Goal: Task Accomplishment & Management: Manage account settings

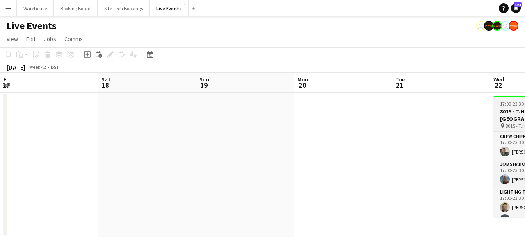
scroll to position [0, 193]
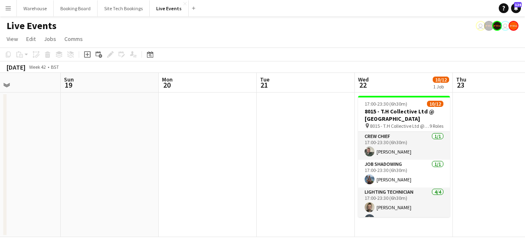
drag, startPoint x: 236, startPoint y: 169, endPoint x: 267, endPoint y: 173, distance: 31.0
click at [267, 173] on app-calendar-viewport "Thu 16 Fri 17 Sat 18 Sun 19 Mon 20 Tue 21 Wed 22 10/12 1 Job Thu 23 Fri 24 Sat …" at bounding box center [262, 155] width 525 height 164
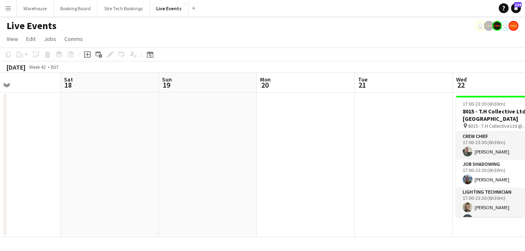
click at [310, 164] on app-calendar-viewport "Wed 15 Thu 16 Fri 17 Sat 18 Sun 19 Mon 20 Tue 21 Wed 22 10/12 1 Job Thu 23 Fri …" at bounding box center [262, 155] width 525 height 164
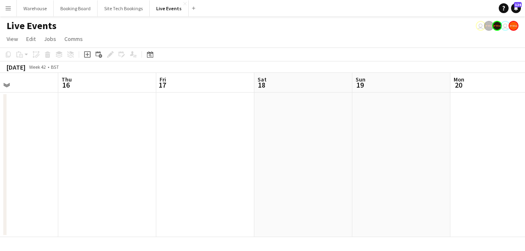
click at [308, 152] on app-calendar-viewport "Mon 13 Tue 14 Wed 15 Thu 16 Fri 17 Sat 18 Sun 19 Mon 20 Tue 21 Wed 22 10/12 1 J…" at bounding box center [262, 155] width 525 height 164
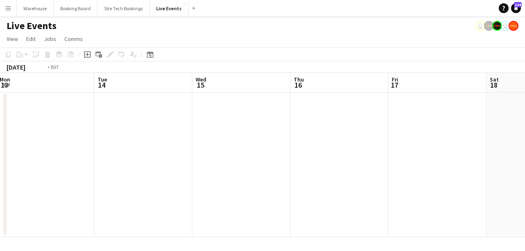
drag, startPoint x: 134, startPoint y: 160, endPoint x: 262, endPoint y: 164, distance: 128.0
click at [290, 156] on app-calendar-viewport "Sat 11 Sun 12 Mon 13 Tue 14 Wed 15 Thu 16 Fri 17 Sat 18 Sun 19 Mon 20 Tue 21" at bounding box center [262, 155] width 525 height 164
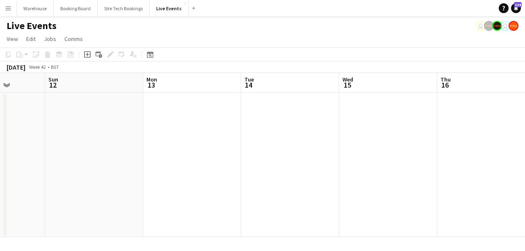
drag, startPoint x: 197, startPoint y: 161, endPoint x: 292, endPoint y: 161, distance: 95.1
click at [301, 151] on app-calendar-viewport "Thu 9 Fri 10 Sat 11 Sun 12 Mon 13 Tue 14 Wed 15 Thu 16 Fri 17 Sat 18 Sun 19" at bounding box center [262, 155] width 525 height 164
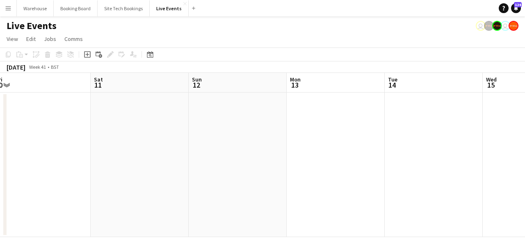
drag, startPoint x: 178, startPoint y: 154, endPoint x: 322, endPoint y: 144, distance: 145.1
click at [299, 146] on app-calendar-viewport "Wed 8 9/10 1 Job Thu 9 Fri 10 Sat 11 Sun 12 Mon 13 Tue 14 Wed 15 Thu 16 Fri 17 …" at bounding box center [262, 155] width 525 height 164
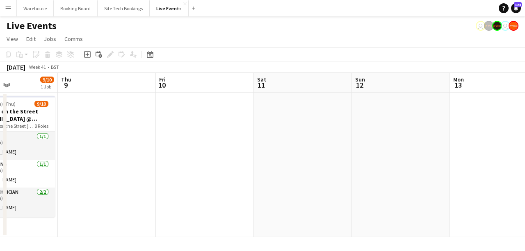
drag, startPoint x: 176, startPoint y: 148, endPoint x: 331, endPoint y: 148, distance: 155.0
click at [308, 146] on app-calendar-viewport "Mon 6 Tue 7 Wed 8 9/10 1 Job Thu 9 Fri 10 Sat 11 Sun 12 Mon 13 Tue 14 Wed 15 Th…" at bounding box center [262, 155] width 525 height 164
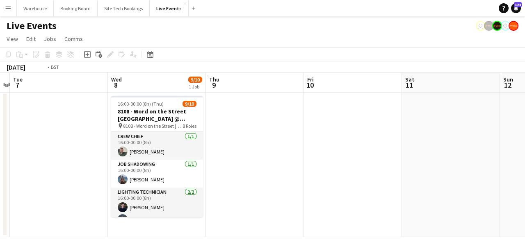
drag, startPoint x: 223, startPoint y: 148, endPoint x: 394, endPoint y: 142, distance: 170.7
click at [387, 143] on app-calendar-viewport "Sun 5 Mon 6 Tue 7 Wed 8 9/10 1 Job Thu 9 Fri 10 Sat 11 Sun 12 Mon 13 Tue 14 Wed…" at bounding box center [262, 155] width 525 height 164
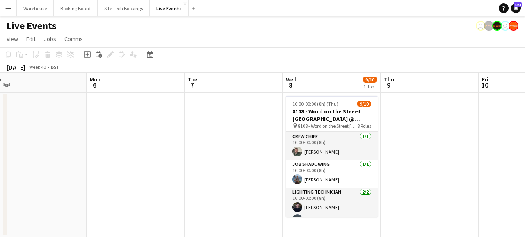
drag, startPoint x: 178, startPoint y: 141, endPoint x: 355, endPoint y: 146, distance: 177.6
click at [332, 144] on app-calendar-viewport "Fri 3 Sat 4 Sun 5 Mon 6 Tue 7 Wed 8 9/10 1 Job Thu 9 Fri 10 Sat 11 Sun 12 Mon 1…" at bounding box center [262, 155] width 525 height 164
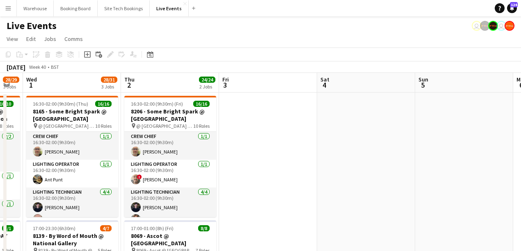
drag, startPoint x: 257, startPoint y: 144, endPoint x: 264, endPoint y: 142, distance: 7.5
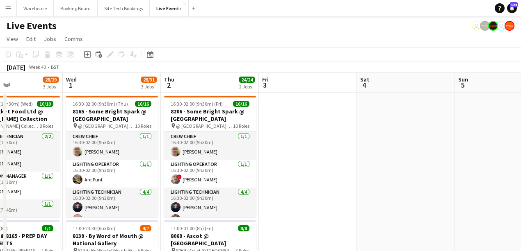
scroll to position [219, 0]
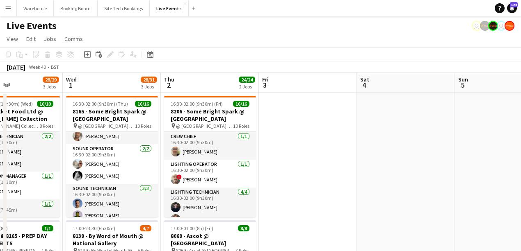
drag, startPoint x: 306, startPoint y: 158, endPoint x: 461, endPoint y: 122, distance: 159.1
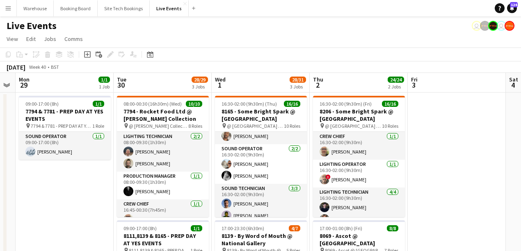
scroll to position [109, 0]
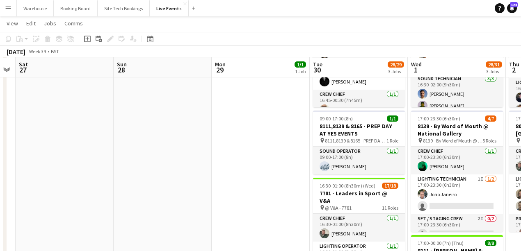
drag, startPoint x: 141, startPoint y: 171, endPoint x: 216, endPoint y: 181, distance: 75.4
click at [302, 170] on app-calendar-viewport "Thu 25 Fri 26 Sat 27 Sun 28 Mon 29 1/1 1 Job Tue 30 28/29 3 Jobs Wed 1 28/31 3 …" at bounding box center [260, 148] width 521 height 450
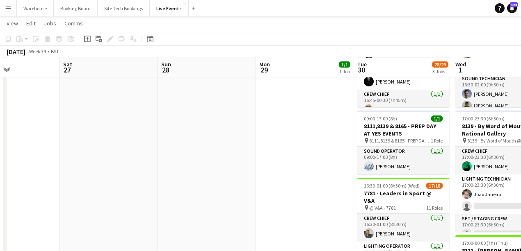
click at [321, 169] on app-calendar-viewport "Wed 24 Thu 25 18/19 1 Job Fri 26 Sat 27 Sun 28 Mon 29 1/1 1 Job Tue 30 28/29 3 …" at bounding box center [260, 148] width 521 height 450
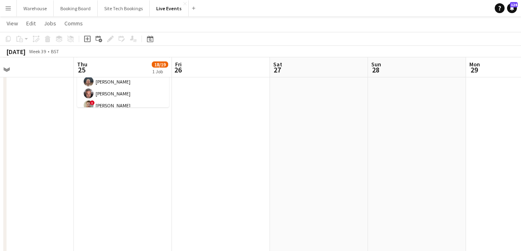
scroll to position [0, 220]
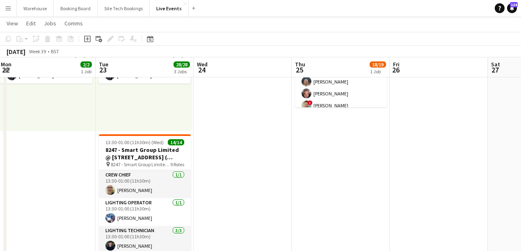
drag, startPoint x: 107, startPoint y: 162, endPoint x: 278, endPoint y: 171, distance: 170.8
click at [313, 161] on app-calendar-viewport "Sat 20 Sun 21 Mon 22 2/2 1 Job Tue 23 28/28 3 Jobs Wed 24 Thu 25 18/19 1 Job Fr…" at bounding box center [260, 160] width 521 height 474
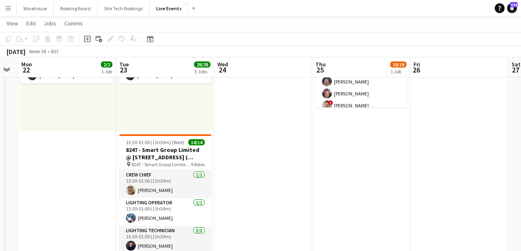
drag, startPoint x: 129, startPoint y: 184, endPoint x: 313, endPoint y: 179, distance: 184.2
click at [310, 179] on app-calendar-viewport "Sat 20 25/26 1 Job Sun 21 Mon 22 2/2 1 Job Tue 23 28/28 3 Jobs Wed 24 Thu 25 18…" at bounding box center [260, 160] width 521 height 474
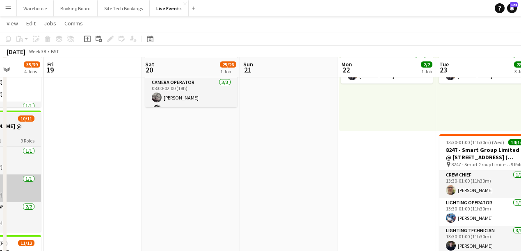
drag, startPoint x: 301, startPoint y: 188, endPoint x: 223, endPoint y: 194, distance: 77.7
click at [320, 188] on app-calendar-viewport "Wed 17 17/20 4 Jobs Thu 18 35/39 4 Jobs Fri 19 Sat 20 25/26 1 Job Sun 21 Mon 22…" at bounding box center [260, 210] width 521 height 575
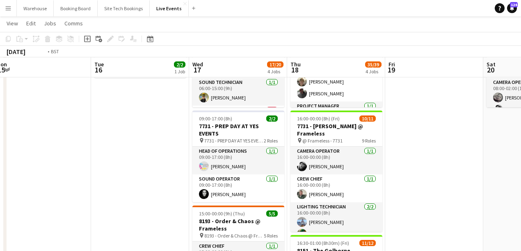
drag, startPoint x: 39, startPoint y: 196, endPoint x: 331, endPoint y: 190, distance: 292.4
click at [330, 190] on app-calendar-viewport "Sun 14 Mon 15 Tue 16 2/2 1 Job Wed 17 17/20 4 Jobs Thu 18 35/39 4 Jobs Fri 19 S…" at bounding box center [260, 210] width 521 height 575
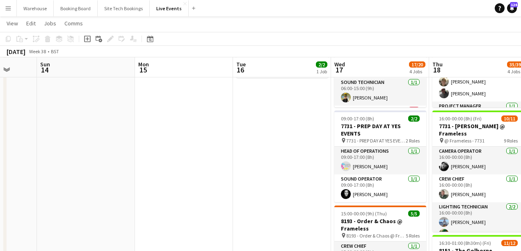
drag, startPoint x: 154, startPoint y: 194, endPoint x: 304, endPoint y: 186, distance: 150.7
click at [325, 180] on app-calendar-viewport "Thu 11 45/47 4 Jobs Fri 12 1/1 1 Job Sat 13 Sun 14 Mon 15 Tue 16 2/2 1 Job Wed …" at bounding box center [260, 210] width 521 height 575
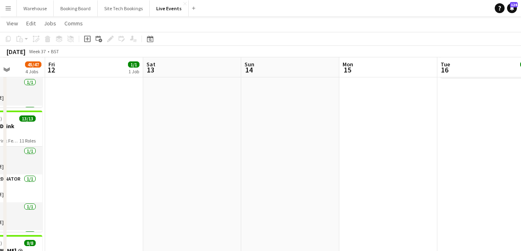
drag, startPoint x: 221, startPoint y: 182, endPoint x: 341, endPoint y: 172, distance: 120.6
click at [335, 172] on app-calendar-viewport "Tue 9 Wed 10 Thu 11 45/47 4 Jobs Fri 12 1/1 1 Job Sat 13 Sun 14 Mon 15 Tue 16 2…" at bounding box center [260, 210] width 521 height 575
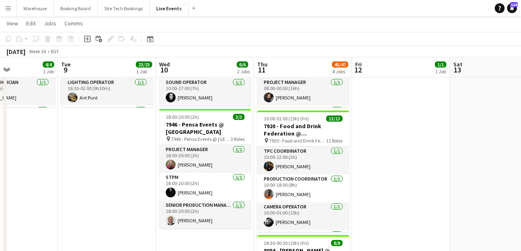
drag, startPoint x: 170, startPoint y: 193, endPoint x: 244, endPoint y: 194, distance: 74.2
click at [317, 199] on app-calendar-viewport "Sat 6 Sun 7 Mon 8 4/4 1 Job Tue 9 23/23 1 Job Wed 10 6/6 2 Jobs Thu 11 45/47 4 …" at bounding box center [260, 210] width 521 height 575
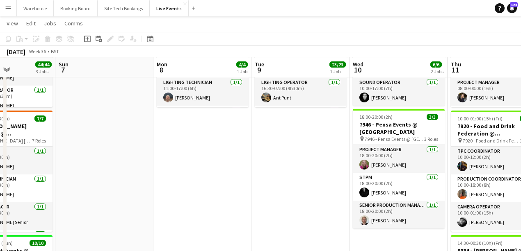
scroll to position [0, 225]
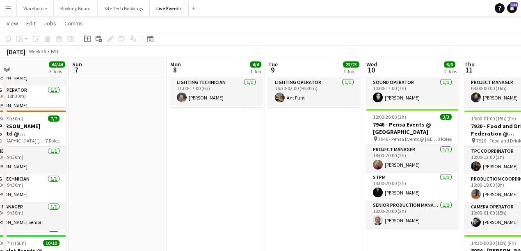
click at [143, 194] on app-calendar-viewport "Thu 4 6/6 1 Job Fri 5 27/27 3 Jobs Sat 6 44/44 3 Jobs Sun 7 Mon 8 4/4 1 Job Tue…" at bounding box center [260, 210] width 521 height 575
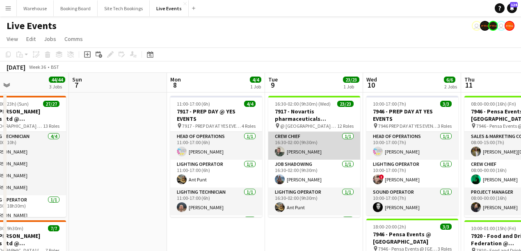
click at [278, 151] on app-user-avatar at bounding box center [280, 152] width 10 height 10
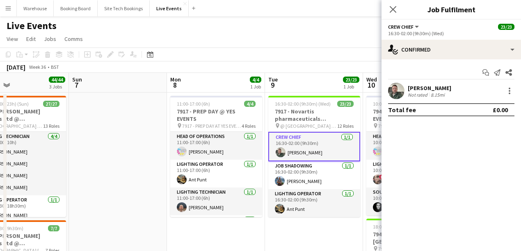
click at [396, 92] on app-user-avatar at bounding box center [396, 91] width 16 height 16
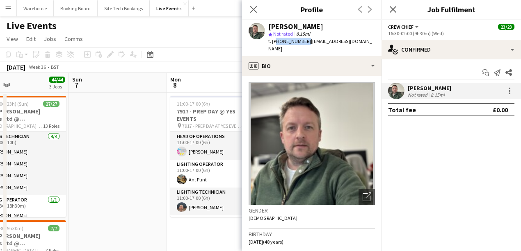
drag, startPoint x: 274, startPoint y: 40, endPoint x: 303, endPoint y: 40, distance: 29.5
click at [303, 40] on span "t. [PHONE_NUMBER]" at bounding box center [289, 41] width 43 height 6
copy span "447973657191"
drag, startPoint x: 253, startPoint y: 9, endPoint x: 376, endPoint y: 23, distance: 122.9
click at [253, 9] on icon at bounding box center [253, 9] width 7 height 7
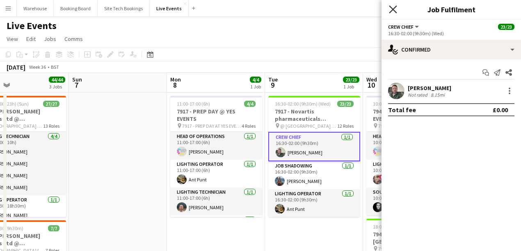
click at [390, 8] on icon "Close pop-in" at bounding box center [393, 9] width 8 height 8
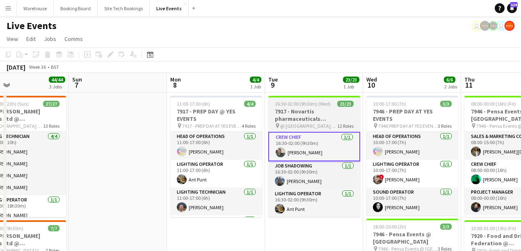
click at [289, 116] on h3 "7917 - Novartis pharmaceuticals Corporation @ [GEOGRAPHIC_DATA]" at bounding box center [314, 115] width 92 height 15
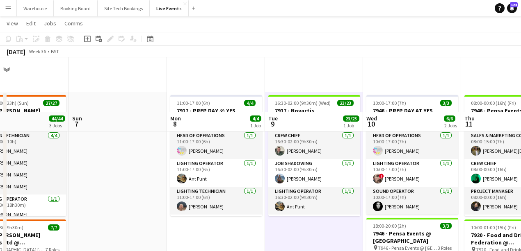
scroll to position [137, 0]
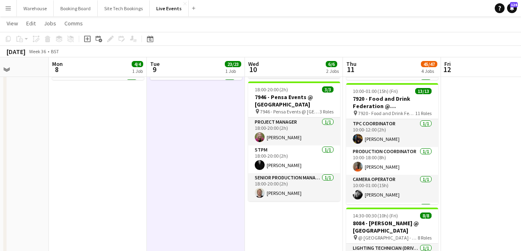
drag, startPoint x: 311, startPoint y: 194, endPoint x: 181, endPoint y: 209, distance: 130.4
click at [181, 209] on app-calendar-viewport "Thu 4 6/6 1 Job Fri 5 27/27 3 Jobs Sat 6 44/44 3 Jobs Sun 7 Mon 8 4/4 1 Job Tue…" at bounding box center [260, 182] width 521 height 575
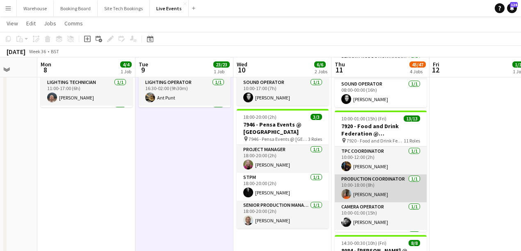
scroll to position [55, 0]
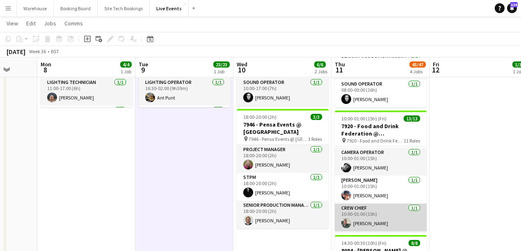
drag, startPoint x: 349, startPoint y: 223, endPoint x: 367, endPoint y: 229, distance: 19.1
click at [349, 223] on app-user-avatar at bounding box center [346, 224] width 10 height 10
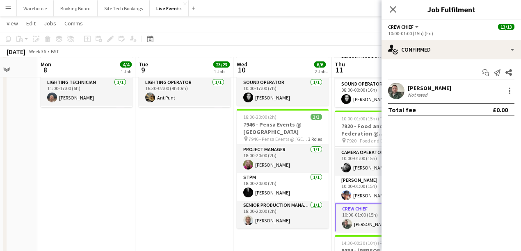
click at [391, 94] on app-user-avatar at bounding box center [396, 91] width 16 height 16
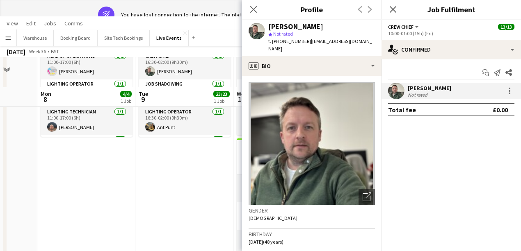
scroll to position [0, 0]
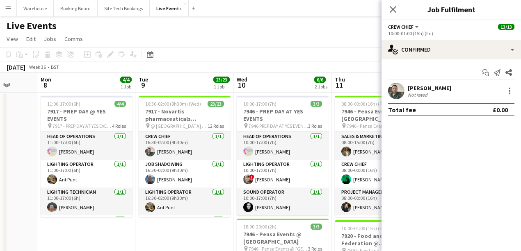
click at [394, 93] on app-user-avatar at bounding box center [396, 91] width 16 height 16
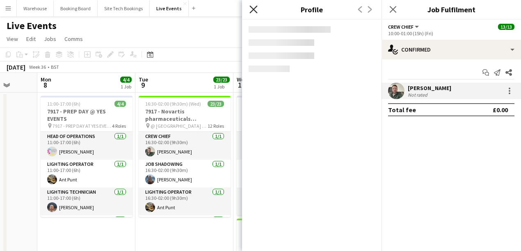
click at [252, 8] on icon at bounding box center [253, 9] width 8 height 8
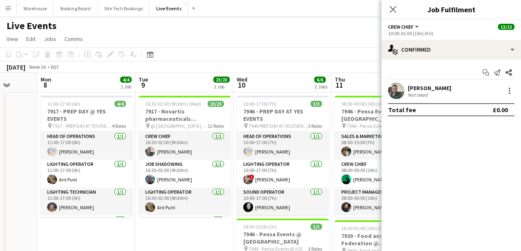
drag, startPoint x: 424, startPoint y: 151, endPoint x: 420, endPoint y: 145, distance: 7.1
click at [423, 150] on mat-expansion-panel "check Confirmed Start chat Send notification Share [PERSON_NAME] Not rated Tota…" at bounding box center [450, 155] width 139 height 192
click at [398, 92] on app-user-avatar at bounding box center [396, 91] width 16 height 16
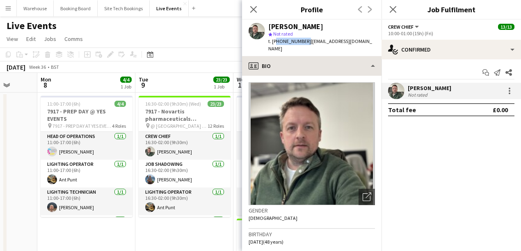
drag, startPoint x: 274, startPoint y: 41, endPoint x: 308, endPoint y: 52, distance: 35.5
click at [303, 41] on span "t. [PHONE_NUMBER]" at bounding box center [289, 41] width 43 height 6
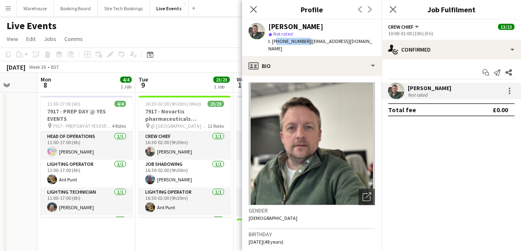
copy span "447973657191"
click at [256, 9] on icon "Close pop-in" at bounding box center [253, 9] width 8 height 8
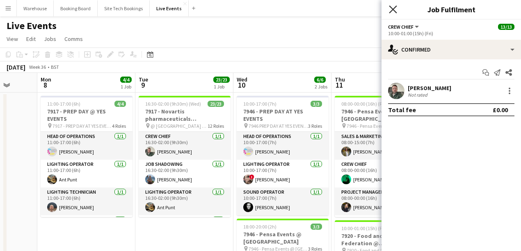
click at [392, 11] on icon "Close pop-in" at bounding box center [393, 9] width 8 height 8
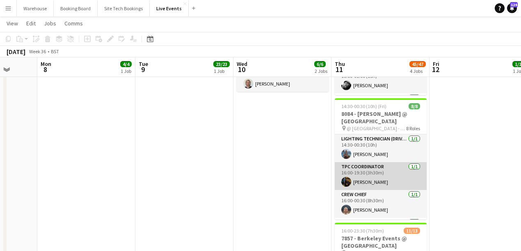
scroll to position [27, 0]
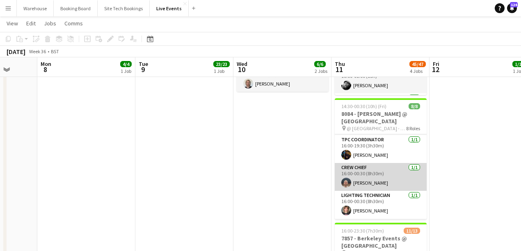
drag, startPoint x: 344, startPoint y: 180, endPoint x: 355, endPoint y: 185, distance: 11.7
click at [344, 180] on app-user-avatar at bounding box center [346, 183] width 10 height 10
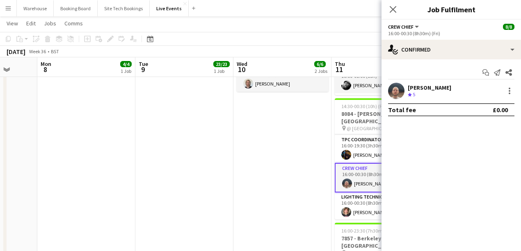
click at [392, 89] on app-user-avatar at bounding box center [396, 91] width 16 height 16
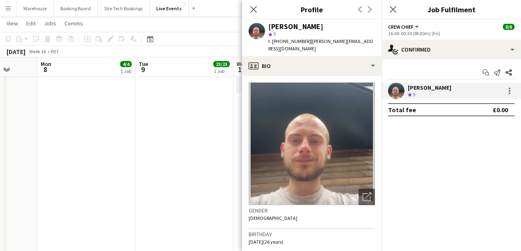
drag, startPoint x: 296, startPoint y: 43, endPoint x: 305, endPoint y: 44, distance: 8.7
click at [305, 44] on div "t. [PHONE_NUMBER] | [PERSON_NAME][EMAIL_ADDRESS][DOMAIN_NAME]" at bounding box center [321, 45] width 107 height 15
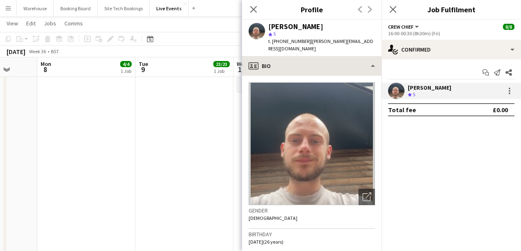
copy span "447468421509"
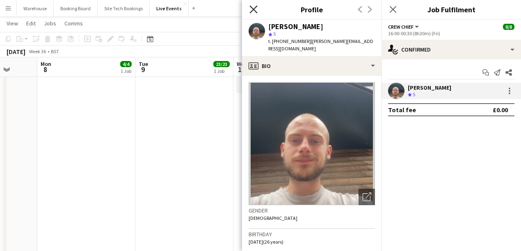
click at [253, 9] on icon at bounding box center [253, 9] width 8 height 8
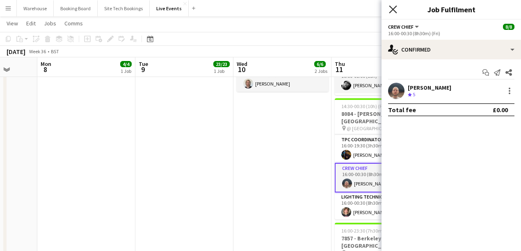
click at [393, 10] on icon at bounding box center [393, 9] width 8 height 8
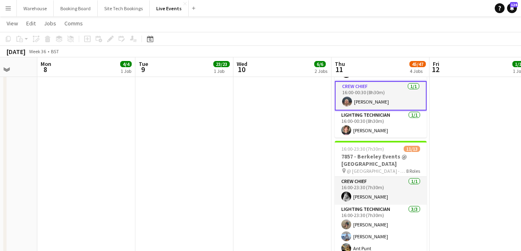
scroll to position [356, 0]
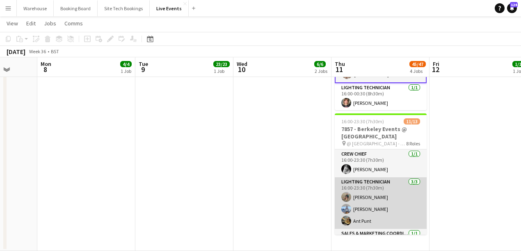
drag, startPoint x: 348, startPoint y: 174, endPoint x: 361, endPoint y: 186, distance: 18.0
click at [348, 174] on app-card-role "Crew Chief [DATE] 16:00-23:30 (7h30m) [PERSON_NAME]" at bounding box center [381, 164] width 92 height 28
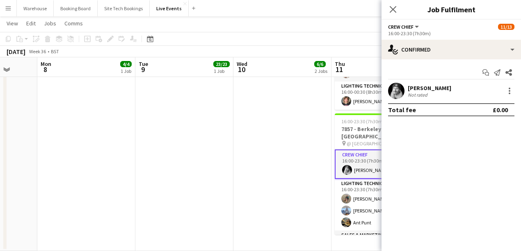
click at [397, 93] on app-user-avatar at bounding box center [396, 91] width 16 height 16
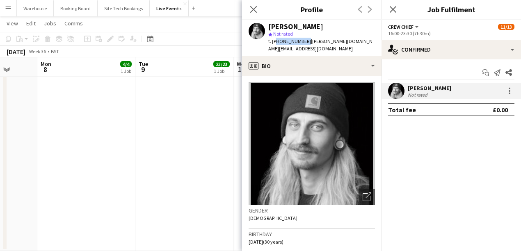
drag, startPoint x: 276, startPoint y: 40, endPoint x: 304, endPoint y: 43, distance: 28.4
click at [304, 43] on span "t. [PHONE_NUMBER]" at bounding box center [289, 41] width 43 height 6
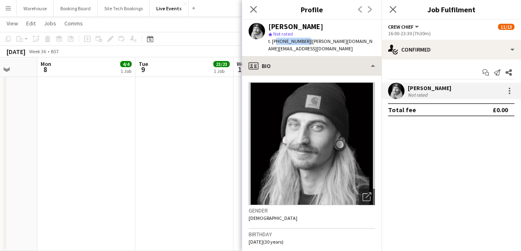
copy span "447447405931"
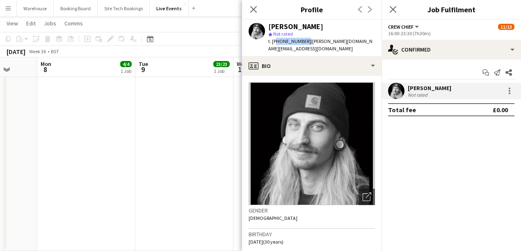
drag, startPoint x: 254, startPoint y: 8, endPoint x: 276, endPoint y: 16, distance: 23.2
click at [254, 8] on icon at bounding box center [253, 9] width 7 height 7
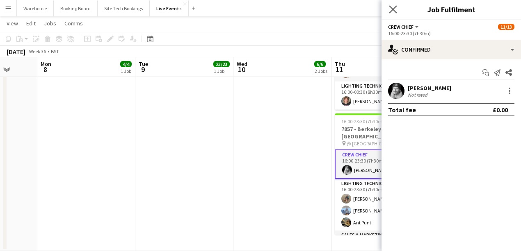
click at [390, 13] on app-icon "Close pop-in" at bounding box center [393, 10] width 12 height 12
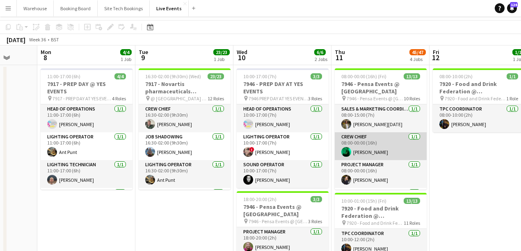
scroll to position [0, 0]
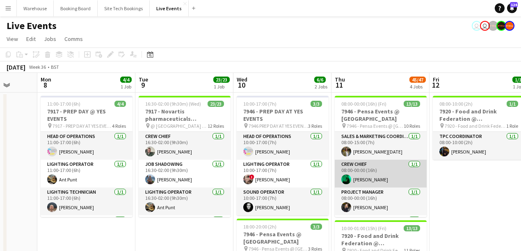
drag, startPoint x: 345, startPoint y: 182, endPoint x: 388, endPoint y: 160, distance: 48.2
click at [345, 182] on app-user-avatar at bounding box center [346, 180] width 10 height 10
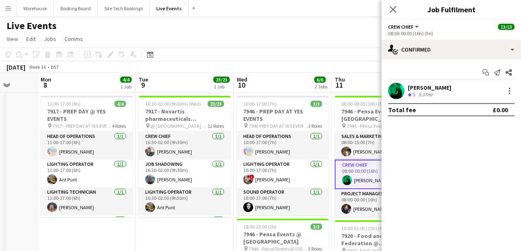
click at [403, 91] on app-user-avatar at bounding box center [396, 91] width 16 height 16
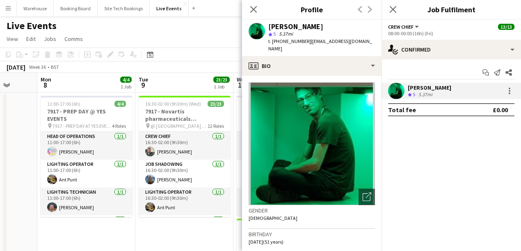
drag, startPoint x: 286, startPoint y: 43, endPoint x: 305, endPoint y: 43, distance: 18.5
click at [305, 43] on div "t. [PHONE_NUMBER] | [EMAIL_ADDRESS][DOMAIN_NAME]" at bounding box center [321, 45] width 107 height 15
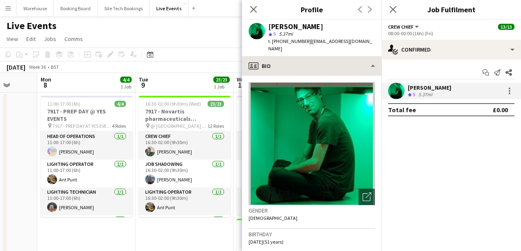
copy span "447966202239"
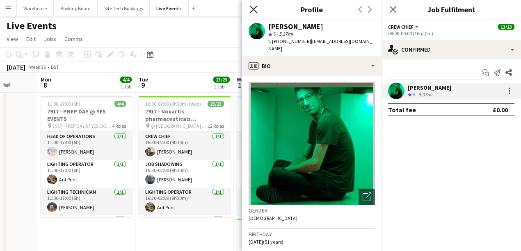
drag, startPoint x: 251, startPoint y: 10, endPoint x: 139, endPoint y: 32, distance: 114.0
click at [251, 10] on icon "Close pop-in" at bounding box center [253, 9] width 7 height 7
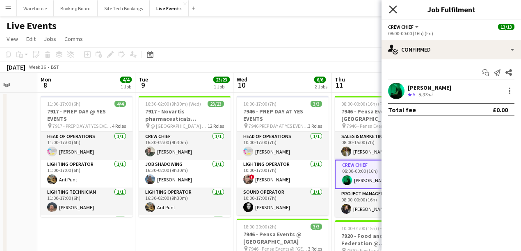
click at [392, 6] on icon "Close pop-in" at bounding box center [393, 9] width 8 height 8
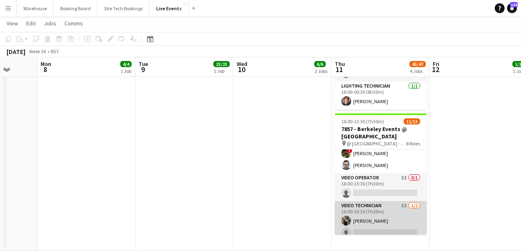
scroll to position [197, 0]
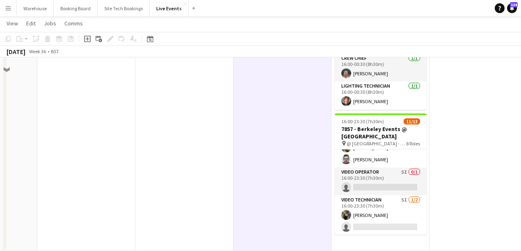
scroll to position [219, 0]
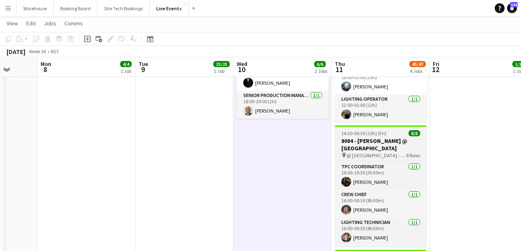
click at [368, 138] on h3 "8084 - [PERSON_NAME] @ [GEOGRAPHIC_DATA]" at bounding box center [381, 144] width 92 height 15
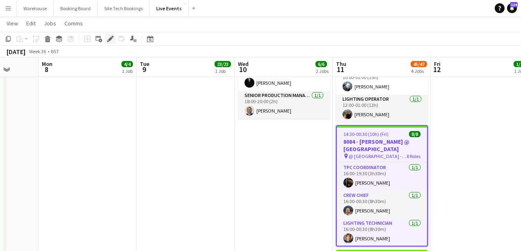
click at [112, 38] on icon at bounding box center [110, 39] width 5 height 5
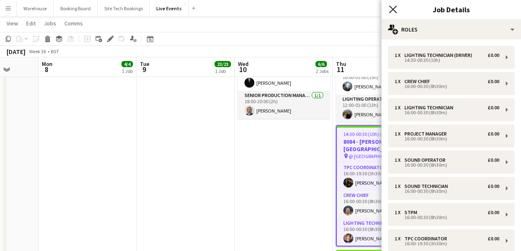
click at [392, 7] on icon "Close pop-in" at bounding box center [393, 9] width 8 height 8
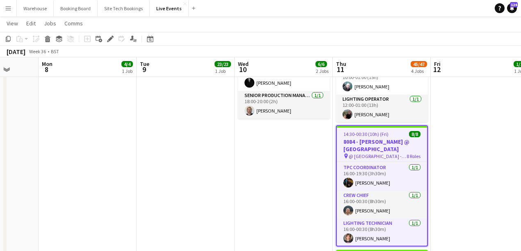
click at [299, 178] on app-date-cell "10:00-17:00 (7h) 3/3 7946 - PREP DAY AT YES EVENTS pin 7946 PREP DAY AT YES EVE…" at bounding box center [284, 130] width 98 height 515
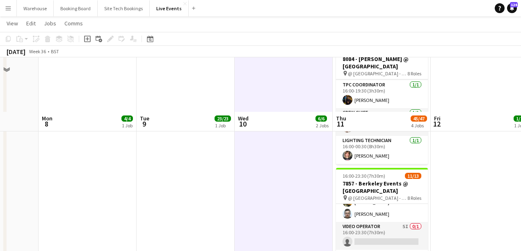
scroll to position [356, 0]
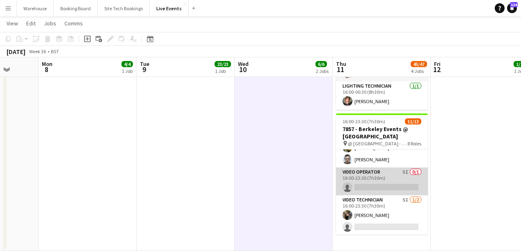
click at [365, 190] on app-card-role "Video Operator 5I 0/1 16:00-23:30 (7h30m) single-neutral-actions" at bounding box center [382, 182] width 92 height 28
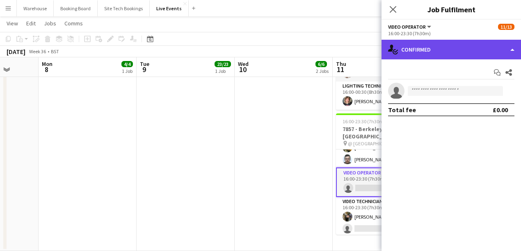
click at [436, 50] on div "single-neutral-actions-check-2 Confirmed" at bounding box center [450, 50] width 139 height 20
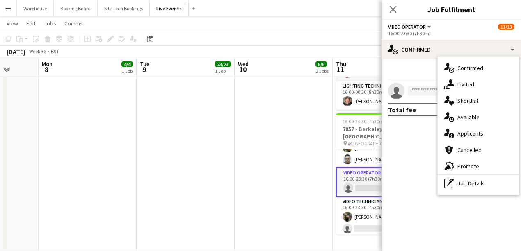
click at [456, 116] on div "single-neutral-actions-upload Available" at bounding box center [478, 117] width 81 height 16
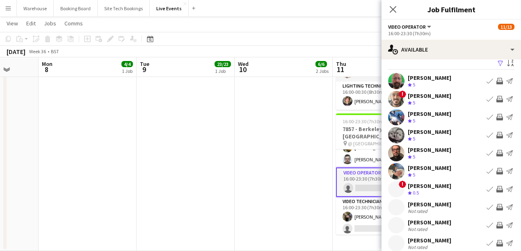
scroll to position [0, 0]
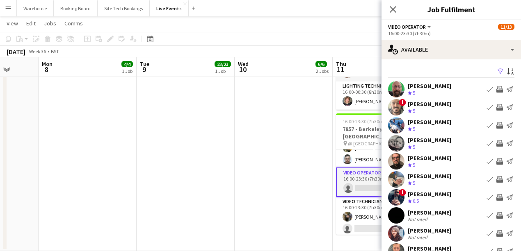
click at [397, 101] on app-user-avatar at bounding box center [396, 107] width 16 height 16
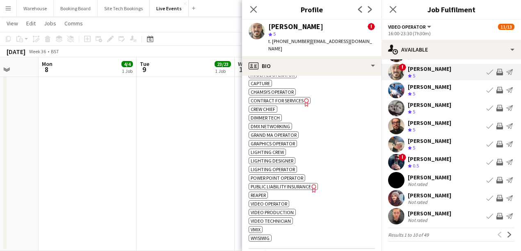
scroll to position [519, 0]
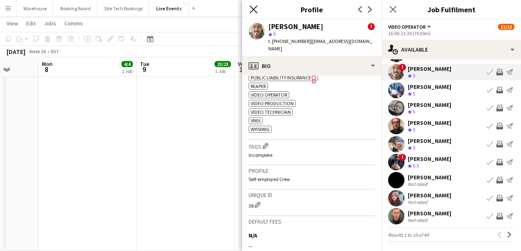
click at [254, 9] on icon at bounding box center [253, 9] width 8 height 8
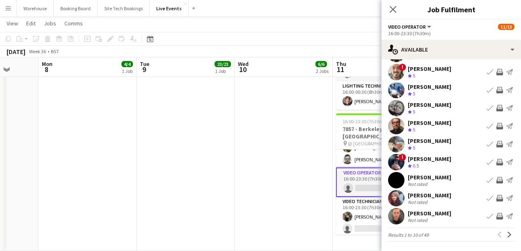
click at [391, 164] on app-user-avatar at bounding box center [396, 162] width 16 height 16
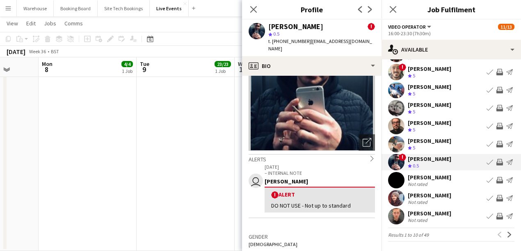
scroll to position [0, 0]
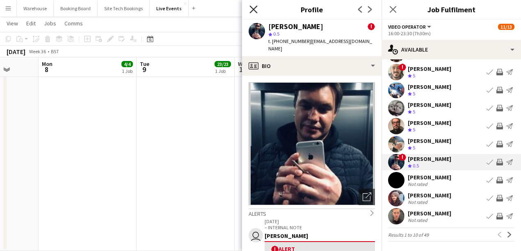
click at [253, 11] on icon "Close pop-in" at bounding box center [253, 9] width 8 height 8
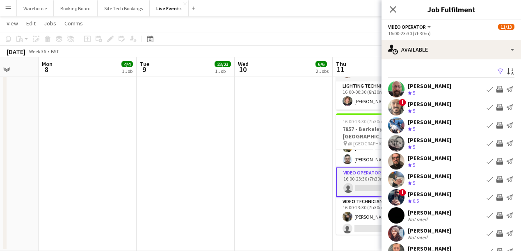
scroll to position [35, 0]
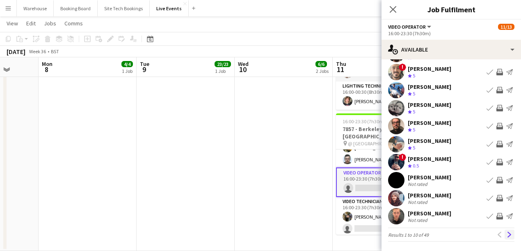
click at [508, 235] on app-icon "Next" at bounding box center [509, 235] width 6 height 6
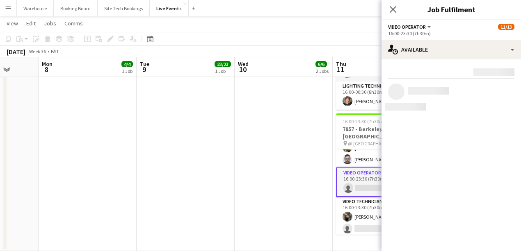
scroll to position [0, 0]
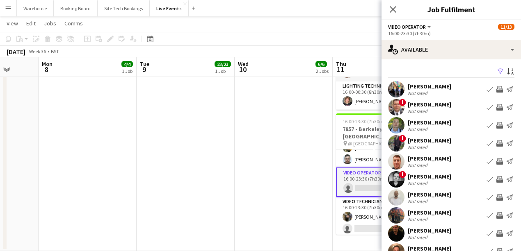
drag, startPoint x: 394, startPoint y: 146, endPoint x: 399, endPoint y: 148, distance: 5.3
click at [395, 146] on app-user-avatar at bounding box center [396, 143] width 16 height 16
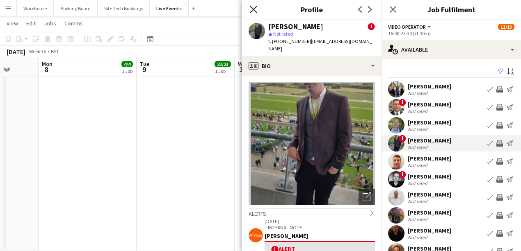
click at [254, 8] on icon "Close pop-in" at bounding box center [253, 9] width 8 height 8
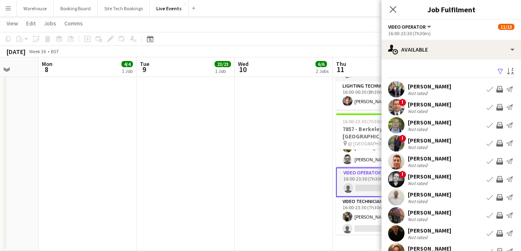
click at [397, 107] on app-user-avatar at bounding box center [396, 107] width 16 height 16
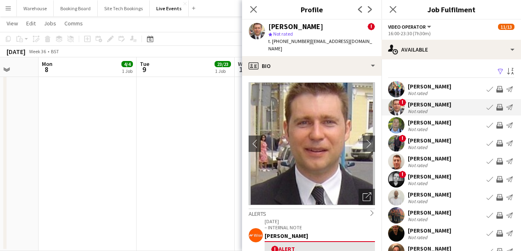
scroll to position [109, 0]
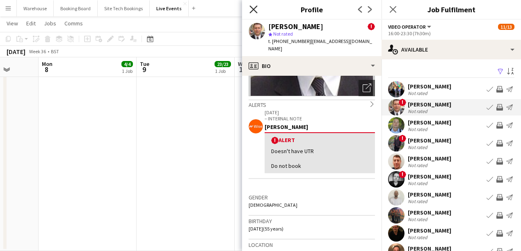
click at [252, 11] on icon at bounding box center [253, 9] width 8 height 8
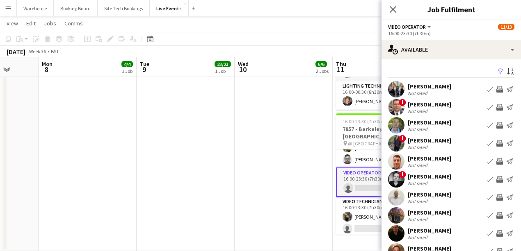
scroll to position [35, 0]
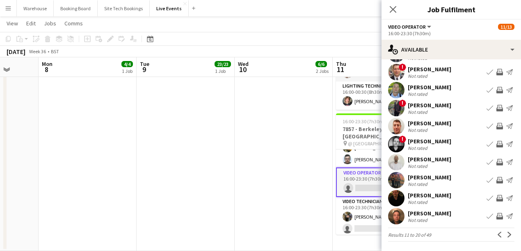
click at [506, 235] on app-icon "Next" at bounding box center [509, 235] width 6 height 6
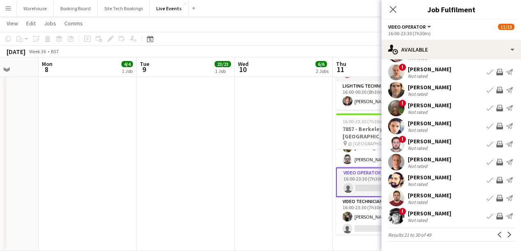
click at [395, 155] on app-user-avatar at bounding box center [396, 162] width 16 height 16
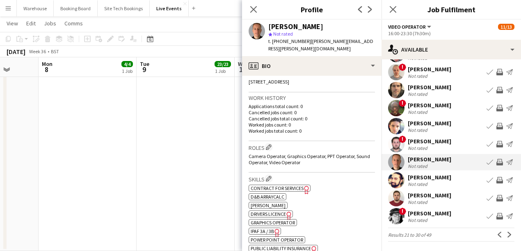
scroll to position [0, 0]
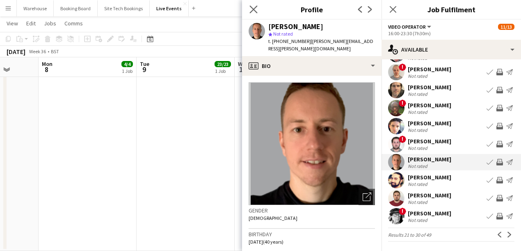
click at [258, 10] on app-icon "Close pop-in" at bounding box center [254, 10] width 12 height 12
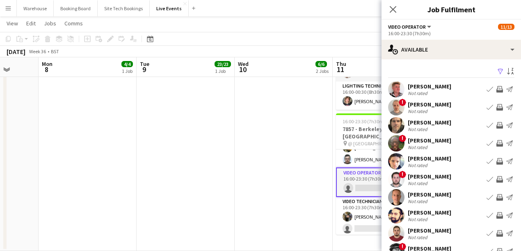
scroll to position [35, 0]
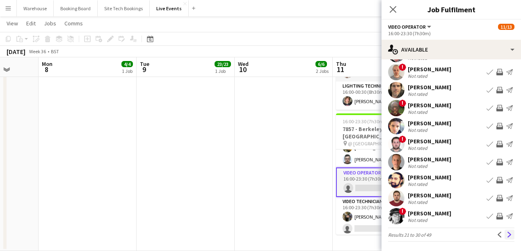
click at [506, 233] on app-icon "Next" at bounding box center [509, 235] width 6 height 6
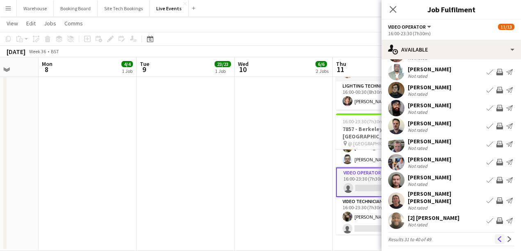
click at [497, 237] on app-icon "Previous" at bounding box center [500, 240] width 6 height 6
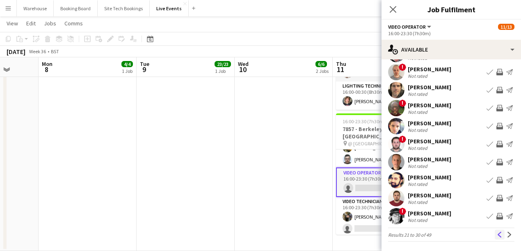
click at [495, 234] on button "Previous" at bounding box center [500, 235] width 10 height 10
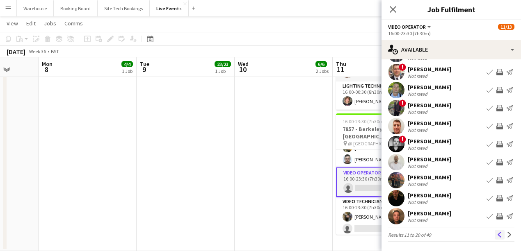
click at [497, 232] on app-icon "Previous" at bounding box center [500, 235] width 6 height 6
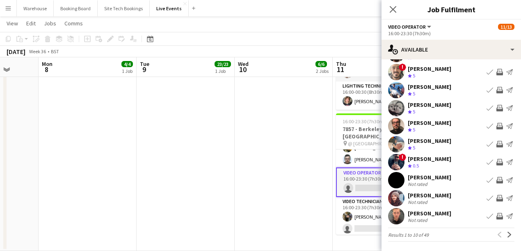
click at [395, 221] on app-user-avatar at bounding box center [396, 216] width 16 height 16
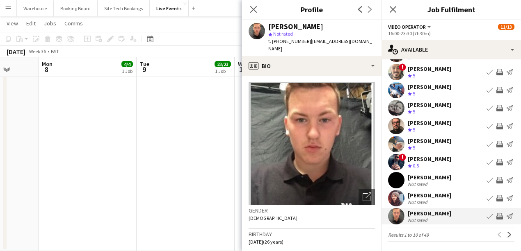
scroll to position [55, 0]
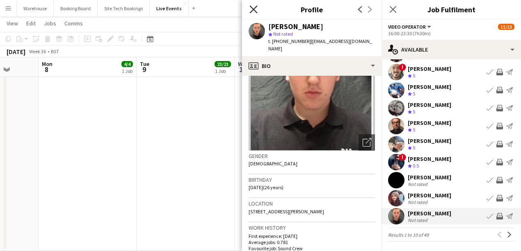
click at [256, 12] on icon at bounding box center [253, 9] width 8 height 8
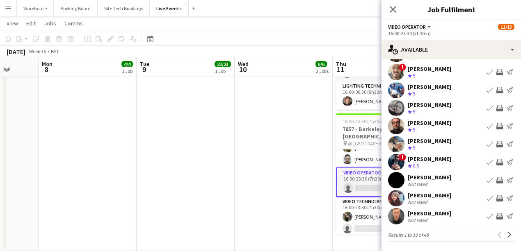
scroll to position [0, 0]
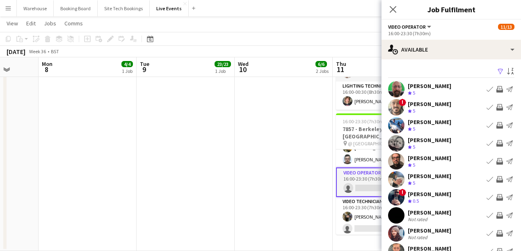
click at [399, 110] on app-user-avatar at bounding box center [396, 107] width 16 height 16
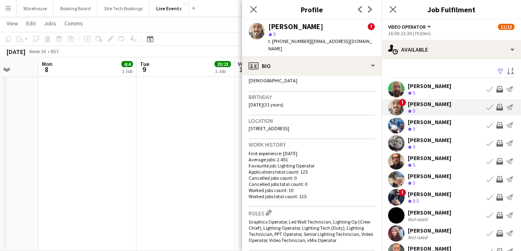
scroll to position [246, 0]
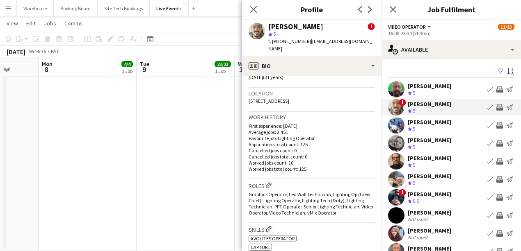
drag, startPoint x: 299, startPoint y: 170, endPoint x: 306, endPoint y: 170, distance: 6.6
click at [306, 170] on p "Worked jobs total count: 125" at bounding box center [311, 169] width 126 height 6
click at [330, 168] on p "Worked jobs total count: 125" at bounding box center [311, 169] width 126 height 6
click at [280, 150] on p "Cancelled jobs count: 0" at bounding box center [311, 151] width 126 height 6
drag, startPoint x: 292, startPoint y: 149, endPoint x: 297, endPoint y: 149, distance: 5.3
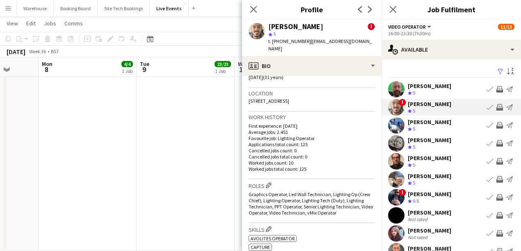
click at [297, 149] on p "Cancelled jobs count: 0" at bounding box center [311, 151] width 126 height 6
click at [349, 171] on p "Worked jobs total count: 125" at bounding box center [311, 169] width 126 height 6
click at [392, 198] on app-user-avatar at bounding box center [396, 197] width 16 height 16
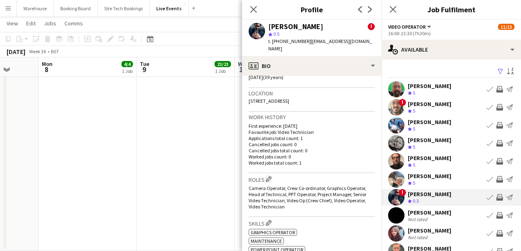
click at [291, 162] on p "Worked jobs total count: 1" at bounding box center [311, 163] width 126 height 6
click at [295, 139] on p "Applications total count: 1" at bounding box center [311, 138] width 126 height 6
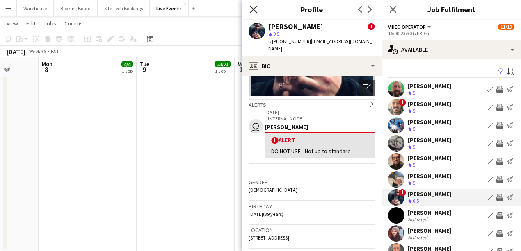
click at [255, 7] on icon "Close pop-in" at bounding box center [253, 9] width 8 height 8
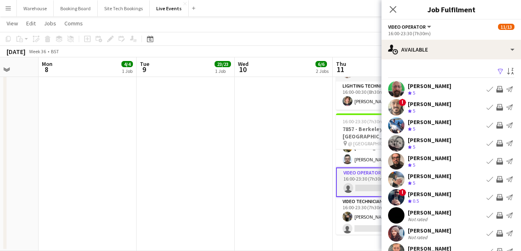
scroll to position [35, 0]
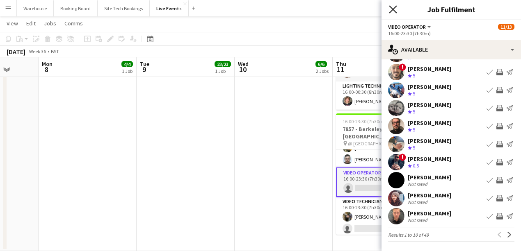
click at [394, 10] on icon "Close pop-in" at bounding box center [393, 9] width 8 height 8
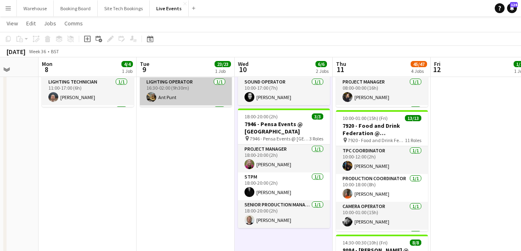
scroll to position [0, 0]
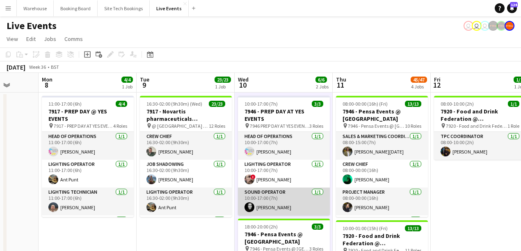
click at [249, 210] on app-user-avatar at bounding box center [249, 208] width 10 height 10
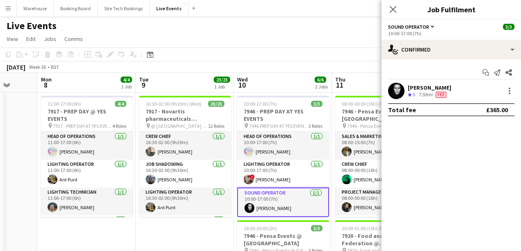
click at [398, 93] on app-user-avatar at bounding box center [396, 91] width 16 height 16
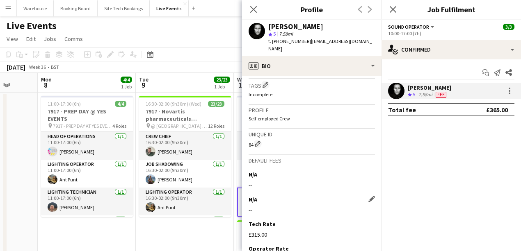
scroll to position [506, 0]
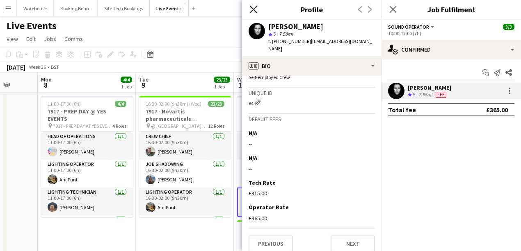
click at [253, 9] on icon at bounding box center [253, 9] width 8 height 8
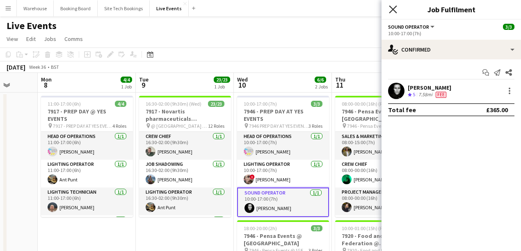
click at [394, 9] on icon at bounding box center [393, 9] width 8 height 8
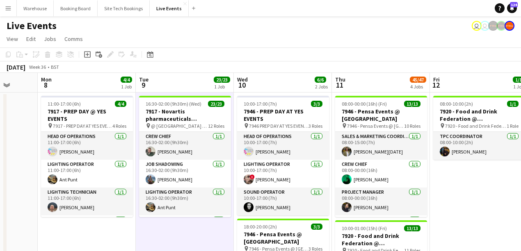
scroll to position [109, 0]
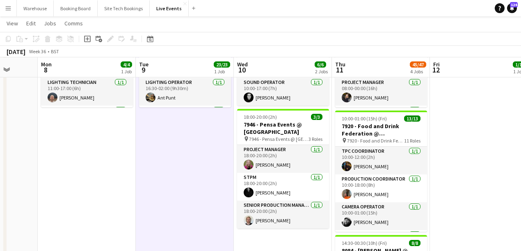
click at [162, 168] on app-date-cell "16:30-02:00 (9h30m) (Wed) 23/23 7917 - Novartis pharmaceuticals Corporation @ […" at bounding box center [185, 240] width 98 height 515
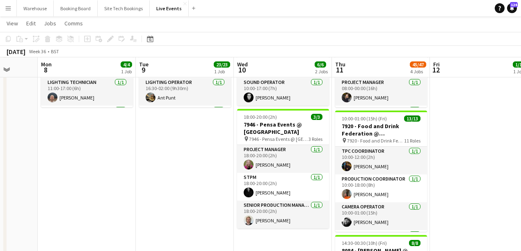
click at [170, 175] on app-date-cell "16:30-02:00 (9h30m) (Wed) 23/23 7917 - Novartis pharmaceuticals Corporation @ […" at bounding box center [185, 240] width 98 height 515
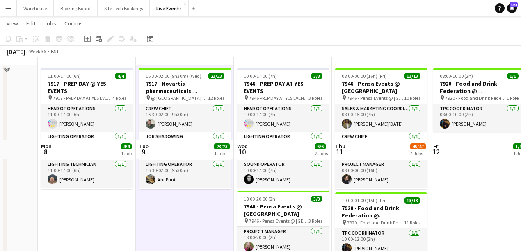
scroll to position [0, 0]
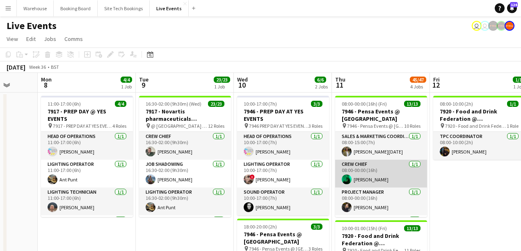
click at [349, 182] on app-user-avatar at bounding box center [347, 180] width 10 height 10
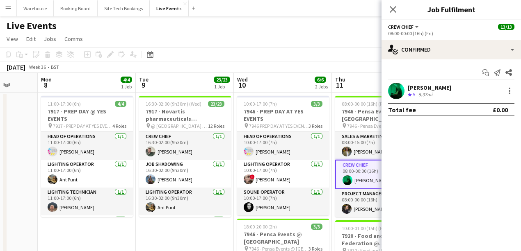
click at [393, 91] on app-user-avatar at bounding box center [396, 91] width 16 height 16
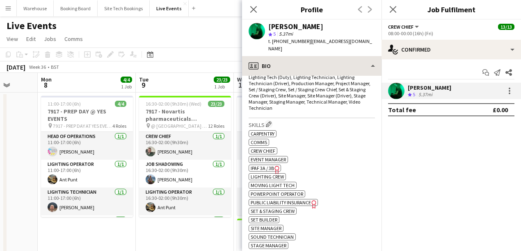
scroll to position [103, 0]
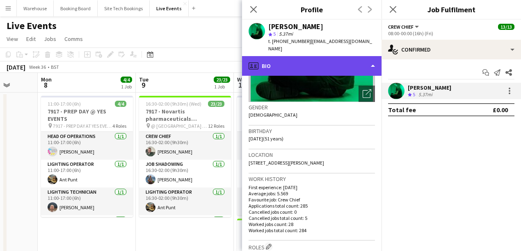
click at [297, 64] on div "profile Bio" at bounding box center [311, 66] width 139 height 20
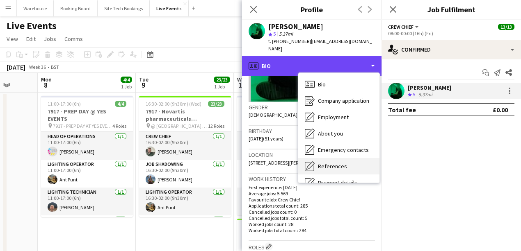
scroll to position [55, 0]
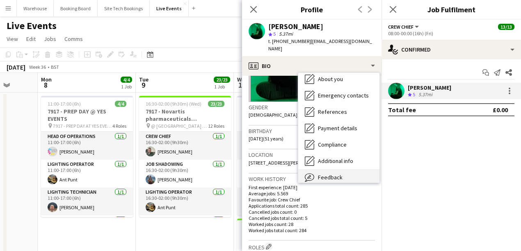
click at [331, 174] on span "Feedback" at bounding box center [330, 177] width 25 height 7
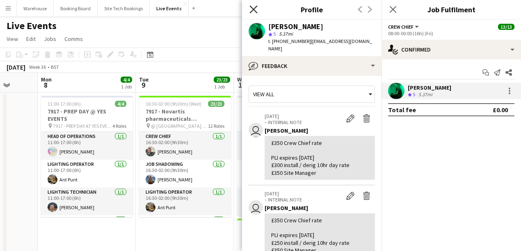
click at [256, 12] on icon at bounding box center [253, 9] width 8 height 8
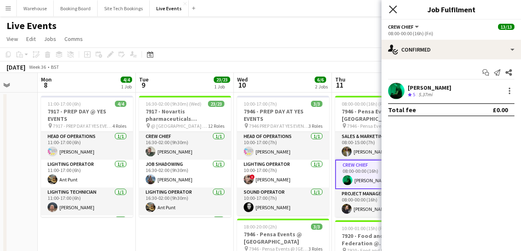
click at [395, 11] on icon "Close pop-in" at bounding box center [393, 9] width 8 height 8
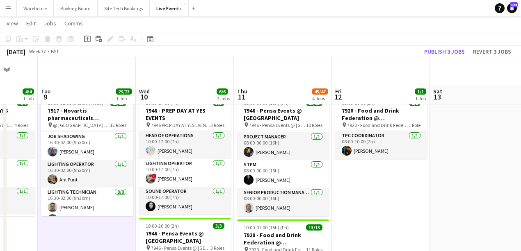
scroll to position [191, 0]
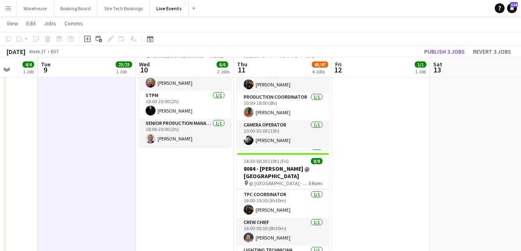
click at [127, 170] on app-date-cell "16:30-02:00 (9h30m) (Wed) 23/23 7917 - Novartis pharmaceuticals Corporation @ […" at bounding box center [87, 158] width 98 height 515
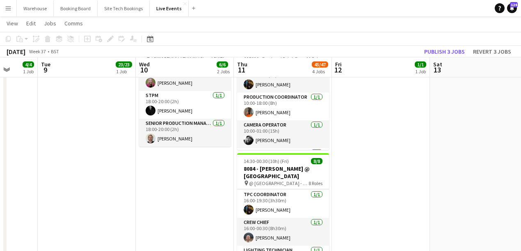
click at [183, 189] on app-date-cell "10:00-17:00 (7h) 3/3 7946 - PREP DAY AT YES EVENTS pin 7946 PREP DAY AT YES EVE…" at bounding box center [185, 158] width 98 height 515
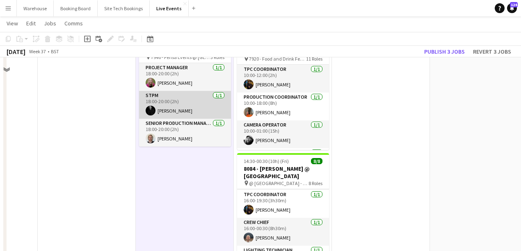
scroll to position [0, 0]
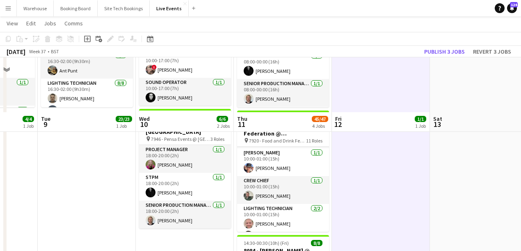
scroll to position [191, 0]
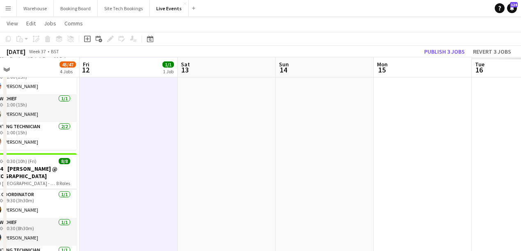
drag, startPoint x: 400, startPoint y: 169, endPoint x: 132, endPoint y: 160, distance: 268.7
click at [132, 162] on app-calendar-viewport "Sun 7 Mon 8 4/4 1 Job Tue 9 23/23 1 Job Wed 10 6/6 2 Jobs Thu 11 45/47 4 Jobs F…" at bounding box center [260, 128] width 521 height 575
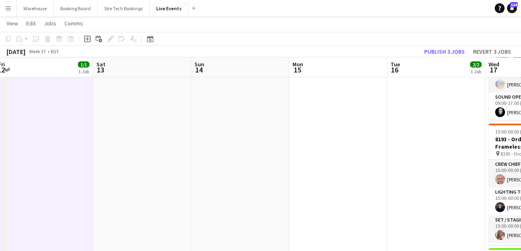
click at [127, 180] on app-calendar-viewport "Tue 9 23/23 1 Job Wed 10 6/6 2 Jobs Thu 11 45/47 4 Jobs Fri 12 1/1 1 Job Sat 13…" at bounding box center [260, 166] width 521 height 650
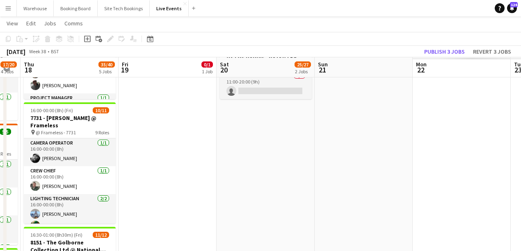
drag, startPoint x: 483, startPoint y: 181, endPoint x: 62, endPoint y: 163, distance: 421.1
click at [72, 172] on app-calendar-viewport "Mon 15 Tue 16 2/2 1 Job Wed 17 17/20 4 Jobs Thu 18 35/40 5 Jobs Fri 19 0/1 1 Jo…" at bounding box center [260, 166] width 521 height 650
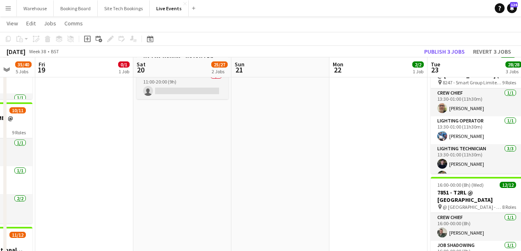
drag, startPoint x: 392, startPoint y: 171, endPoint x: 97, endPoint y: 159, distance: 295.5
click at [108, 160] on app-calendar-viewport "Mon 15 Tue 16 2/2 1 Job Wed 17 17/20 4 Jobs Thu 18 35/40 5 Jobs Fri 19 0/1 1 Jo…" at bounding box center [260, 166] width 521 height 650
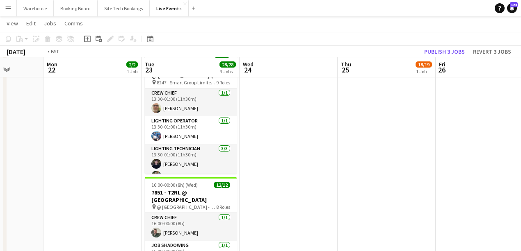
drag, startPoint x: 260, startPoint y: 157, endPoint x: 186, endPoint y: 148, distance: 74.7
click at [77, 150] on app-calendar-viewport "Thu 18 35/40 5 Jobs Fri 19 0/1 1 Job Sat 20 25/27 2 Jobs Sun 21 Mon 22 2/2 1 Jo…" at bounding box center [260, 166] width 521 height 650
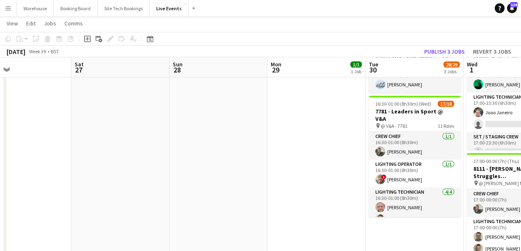
drag, startPoint x: 354, startPoint y: 170, endPoint x: 73, endPoint y: 157, distance: 281.2
click at [70, 159] on app-calendar-viewport "Mon 22 2/2 1 Job Tue 23 28/28 3 Jobs Wed 24 Thu 25 18/19 1 Job Fri 26 Sat 27 Su…" at bounding box center [260, 166] width 521 height 650
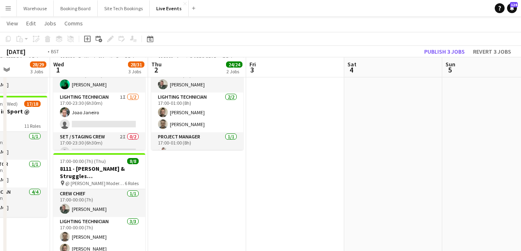
drag, startPoint x: 444, startPoint y: 178, endPoint x: 284, endPoint y: 155, distance: 161.6
click at [89, 162] on app-calendar-viewport "Fri 26 Sat 27 Sun 28 Mon 29 1/1 1 Job Tue 30 28/29 3 Jobs Wed 1 28/31 3 Jobs Th…" at bounding box center [260, 166] width 521 height 650
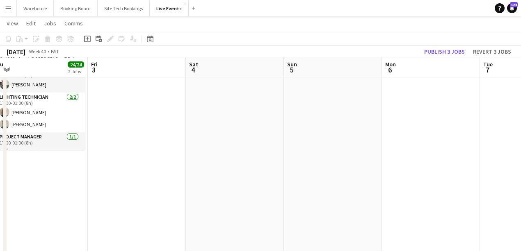
drag, startPoint x: 236, startPoint y: 164, endPoint x: 142, endPoint y: 150, distance: 94.9
click at [88, 148] on app-calendar-viewport "Mon 29 1/1 1 Job Tue 30 28/29 3 Jobs Wed 1 28/31 3 Jobs Thu 2 24/24 2 Jobs Fri …" at bounding box center [260, 166] width 521 height 650
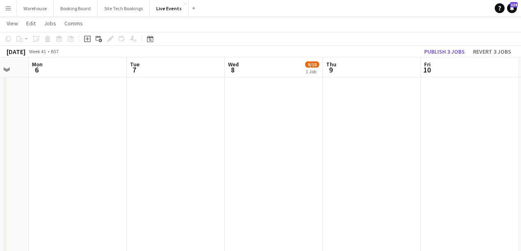
drag, startPoint x: 323, startPoint y: 161, endPoint x: 191, endPoint y: 147, distance: 132.8
click at [96, 149] on app-calendar-viewport "Fri 3 Sat 4 Sun 5 Mon 6 Tue 7 Wed 8 9/10 1 Job Thu 9 Fri 10 Sat 11 Sun 12 Mon 1…" at bounding box center [260, 166] width 521 height 650
drag, startPoint x: 250, startPoint y: 160, endPoint x: 104, endPoint y: 150, distance: 146.7
click at [100, 151] on app-calendar-viewport "Sun 5 Mon 6 Tue 7 Wed 8 9/10 1 Job Thu 9 Fri 10 Sat 11 Sun 12 Mon 13 Tue 14 Wed…" at bounding box center [260, 166] width 521 height 650
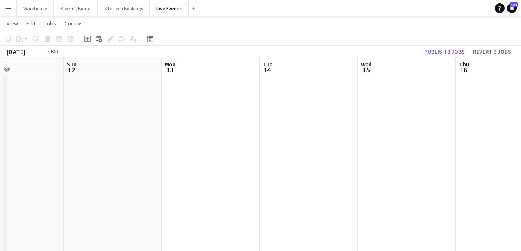
drag, startPoint x: 319, startPoint y: 161, endPoint x: 107, endPoint y: 146, distance: 212.5
click at [112, 150] on app-calendar-viewport "Thu 9 Fri 10 Sat 11 Sun 12 Mon 13 Tue 14 Wed 15 Thu 16 Fri 17 Sat 18 Sun 19" at bounding box center [260, 166] width 521 height 650
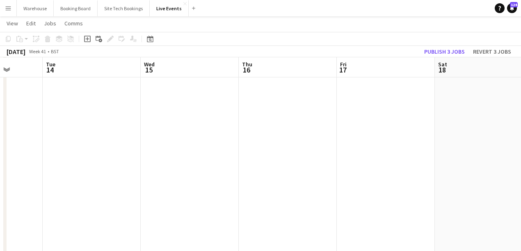
click at [123, 147] on app-calendar-viewport "Sat 11 Sun 12 Mon 13 Tue 14 Wed 15 Thu 16 Fri 17 Sat 18 Sun 19 Mon 20 Tue 21" at bounding box center [260, 166] width 521 height 650
drag, startPoint x: 362, startPoint y: 168, endPoint x: 150, endPoint y: 145, distance: 213.6
click at [137, 145] on app-calendar-viewport "Mon 13 Tue 14 Wed 15 Thu 16 Fri 17 Sat 18 Sun 19 Mon 20 Tue 21 Wed 22 10/12 1 J…" at bounding box center [260, 166] width 521 height 650
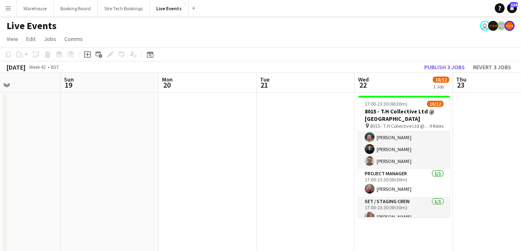
scroll to position [55, 0]
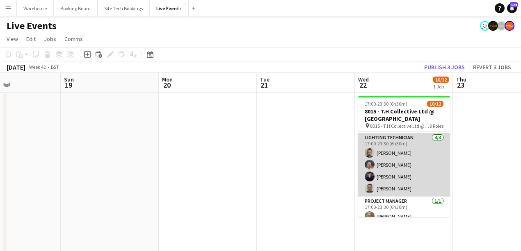
drag, startPoint x: 392, startPoint y: 165, endPoint x: 372, endPoint y: 166, distance: 20.6
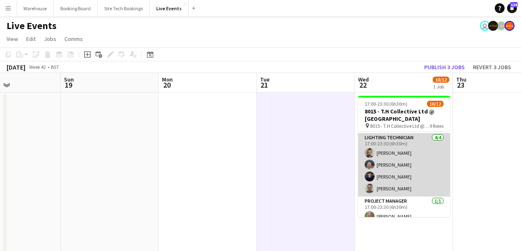
click at [372, 165] on app-user-avatar at bounding box center [370, 165] width 10 height 10
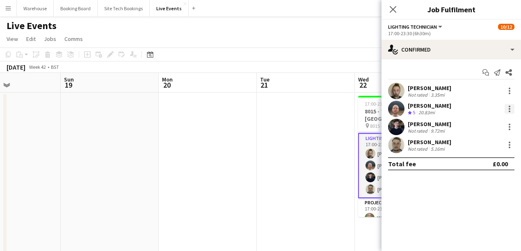
click at [511, 112] on div at bounding box center [509, 109] width 10 height 10
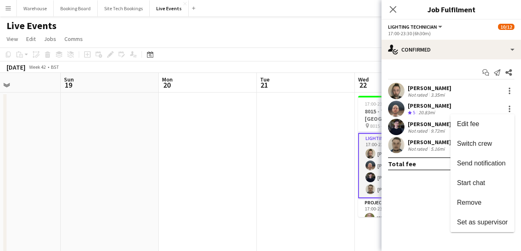
click at [392, 10] on div at bounding box center [260, 125] width 521 height 251
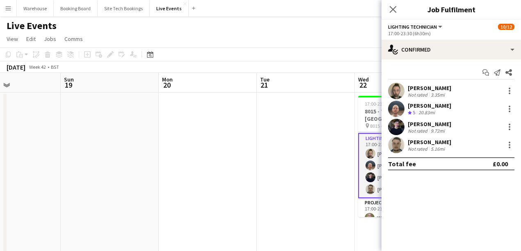
click at [394, 11] on icon "Close pop-in" at bounding box center [393, 9] width 7 height 7
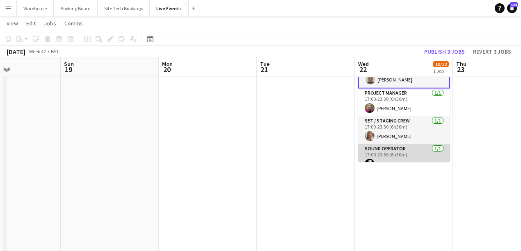
scroll to position [164, 0]
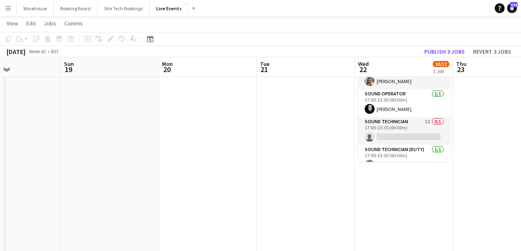
drag, startPoint x: 401, startPoint y: 137, endPoint x: 364, endPoint y: 162, distance: 44.9
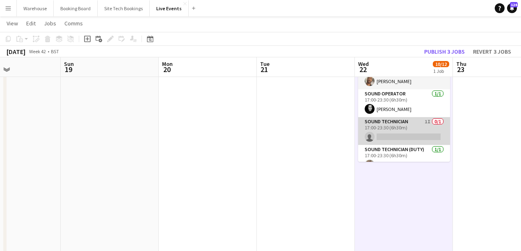
click at [366, 137] on app-card-role "Sound Technician 1I 0/1 17:00-23:30 (6h30m) single-neutral-actions" at bounding box center [404, 131] width 92 height 28
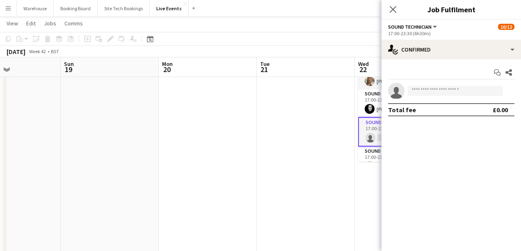
drag, startPoint x: 508, startPoint y: 91, endPoint x: 399, endPoint y: 176, distance: 138.6
click at [389, 184] on mat-expansion-panel "check Confirmed Start chat Share single-neutral-actions Total fee £0.00" at bounding box center [450, 155] width 139 height 192
click at [391, 11] on icon at bounding box center [393, 9] width 8 height 8
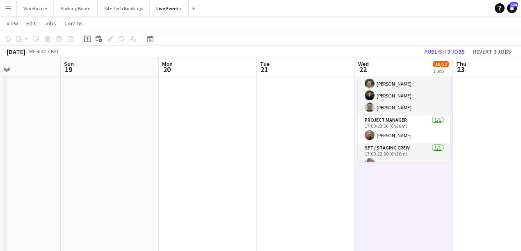
scroll to position [53, 0]
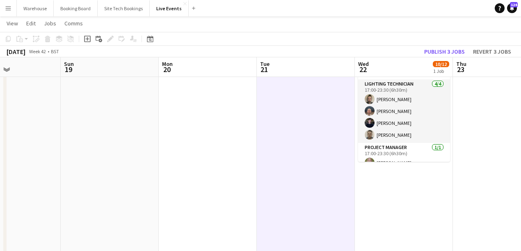
scroll to position [0, 331]
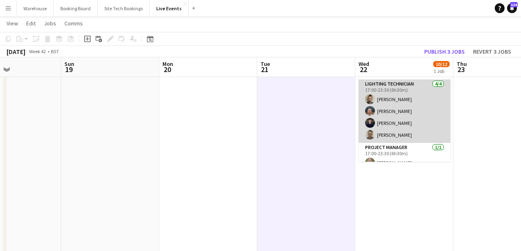
click at [389, 86] on app-card-role "Lighting Technician [DATE] 17:00-23:30 (6h30m) [PERSON_NAME] [PERSON_NAME] [PER…" at bounding box center [404, 112] width 92 height 64
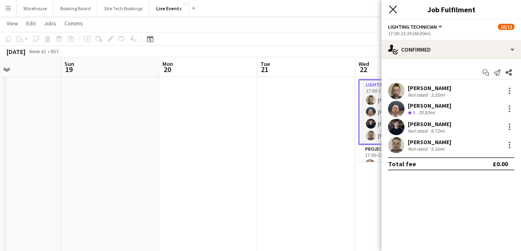
click at [393, 11] on icon "Close pop-in" at bounding box center [393, 9] width 8 height 8
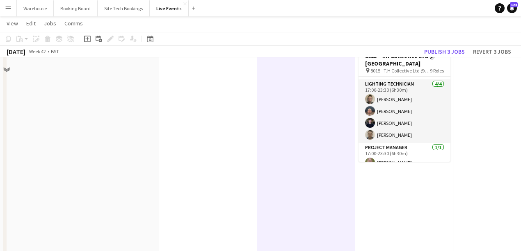
scroll to position [27, 0]
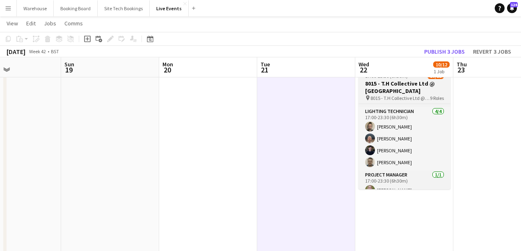
click at [384, 95] on span "8015 - T.H Collective Ltd @ [GEOGRAPHIC_DATA]" at bounding box center [399, 98] width 59 height 6
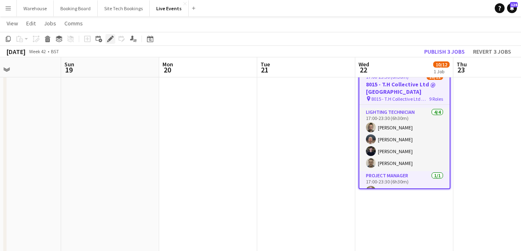
click at [108, 39] on icon at bounding box center [110, 39] width 5 height 5
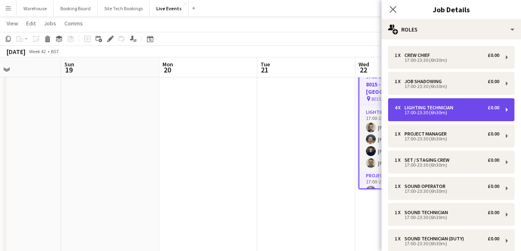
click at [413, 113] on div "17:00-23:30 (6h30m)" at bounding box center [446, 113] width 105 height 4
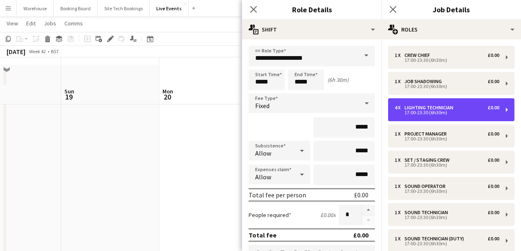
scroll to position [55, 0]
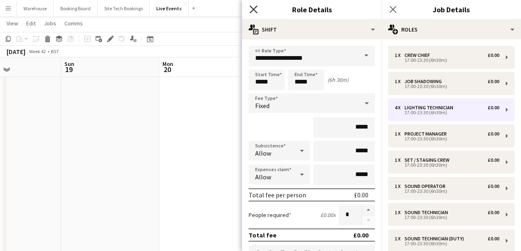
click at [255, 7] on icon at bounding box center [253, 9] width 8 height 8
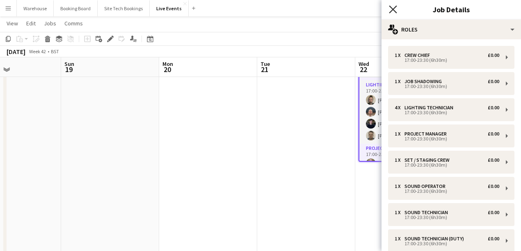
click at [394, 9] on icon at bounding box center [393, 9] width 8 height 8
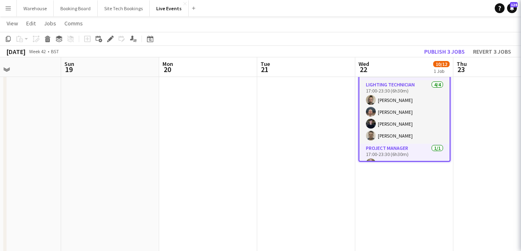
drag, startPoint x: 310, startPoint y: 107, endPoint x: 357, endPoint y: 110, distance: 47.2
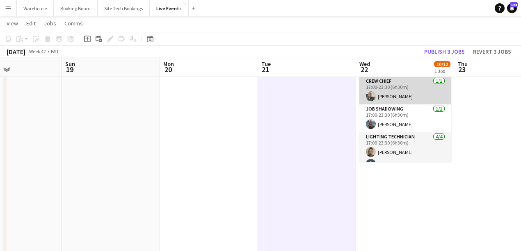
scroll to position [0, 0]
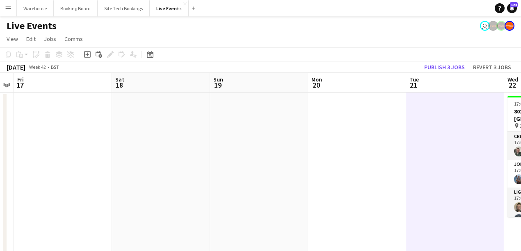
drag, startPoint x: 172, startPoint y: 151, endPoint x: 319, endPoint y: 148, distance: 146.8
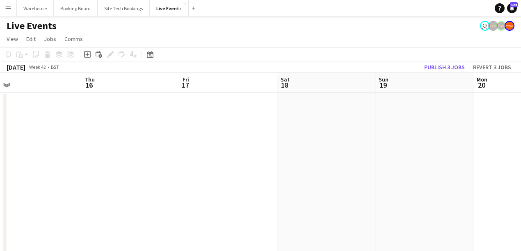
drag, startPoint x: 149, startPoint y: 157, endPoint x: 335, endPoint y: 145, distance: 187.0
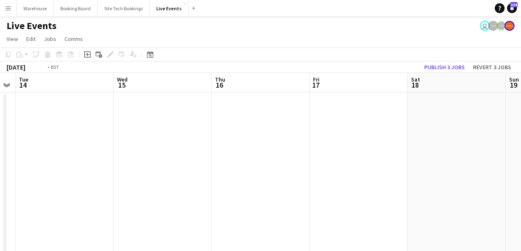
drag, startPoint x: 221, startPoint y: 157, endPoint x: 342, endPoint y: 153, distance: 120.6
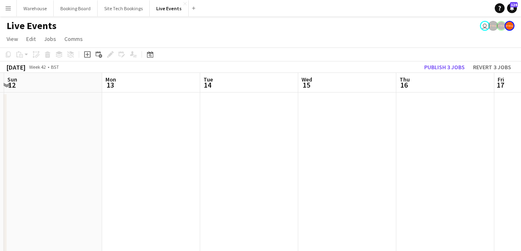
drag, startPoint x: 164, startPoint y: 166, endPoint x: 340, endPoint y: 158, distance: 176.1
drag, startPoint x: 233, startPoint y: 174, endPoint x: 352, endPoint y: 179, distance: 119.0
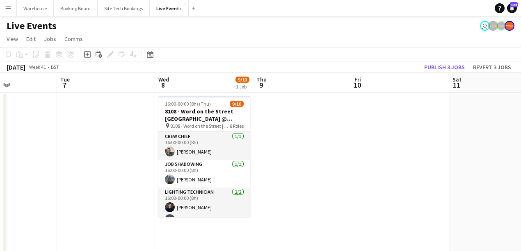
scroll to position [0, 240]
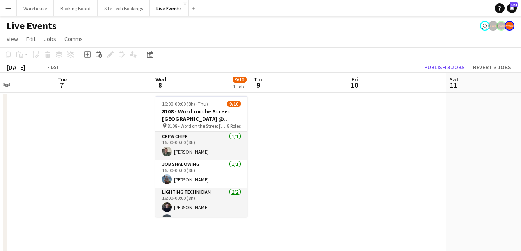
drag, startPoint x: 93, startPoint y: 178, endPoint x: 382, endPoint y: 175, distance: 288.7
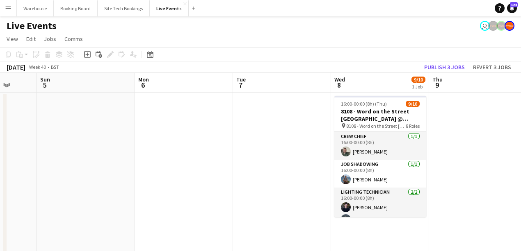
drag, startPoint x: 135, startPoint y: 176, endPoint x: 322, endPoint y: 181, distance: 186.7
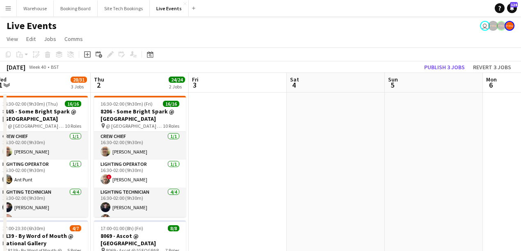
drag, startPoint x: 118, startPoint y: 164, endPoint x: 311, endPoint y: 184, distance: 194.1
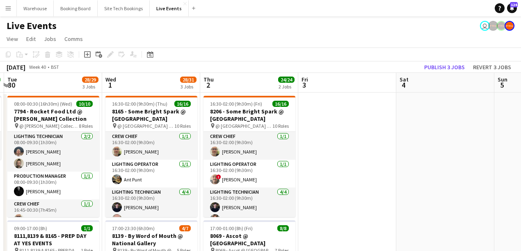
scroll to position [0, 170]
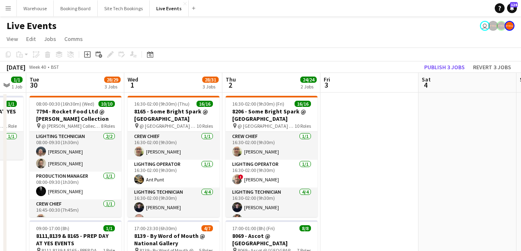
drag, startPoint x: 262, startPoint y: 171, endPoint x: 366, endPoint y: 178, distance: 103.5
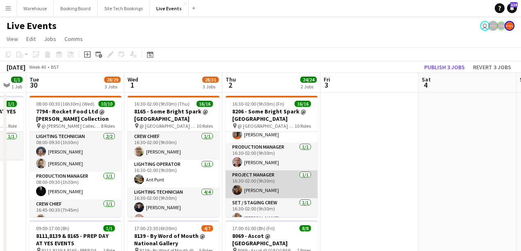
scroll to position [164, 0]
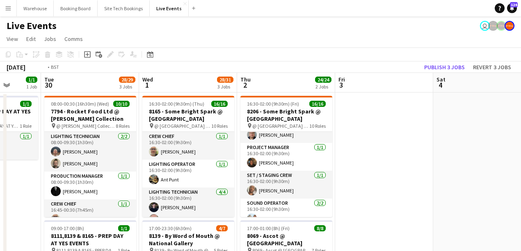
drag, startPoint x: 383, startPoint y: 178, endPoint x: 351, endPoint y: 178, distance: 31.6
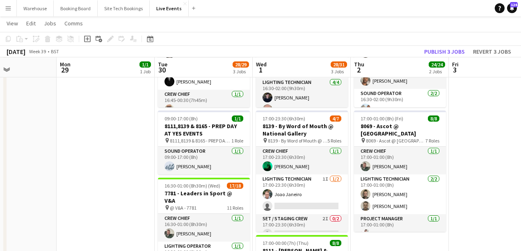
scroll to position [246, 0]
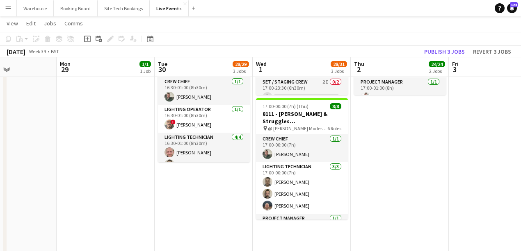
click at [126, 153] on app-date-cell "09:00-17:00 (8h) 1/1 7794 & 7781 - PREP DAY AT YES EVENTS pin 7794 & 7781 - PRE…" at bounding box center [106, 141] width 98 height 590
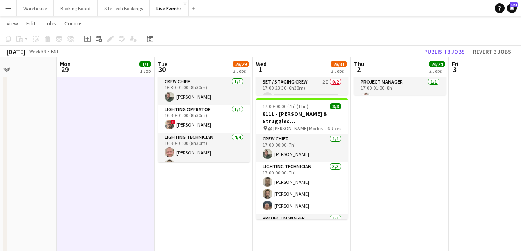
click at [392, 153] on app-date-cell "16:30-02:00 (9h30m) (Fri) 16/16 8206 - Some Bright Spark @ [GEOGRAPHIC_DATA] pi…" at bounding box center [400, 141] width 98 height 590
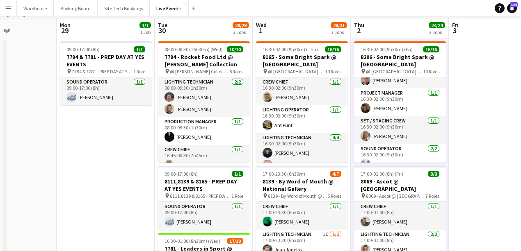
scroll to position [0, 0]
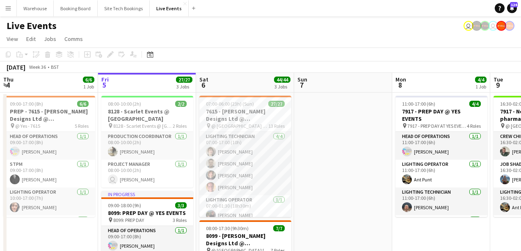
drag, startPoint x: 346, startPoint y: 149, endPoint x: 341, endPoint y: 148, distance: 5.1
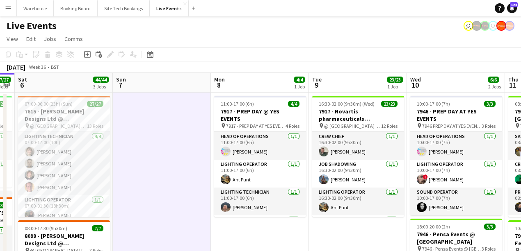
scroll to position [0, 201]
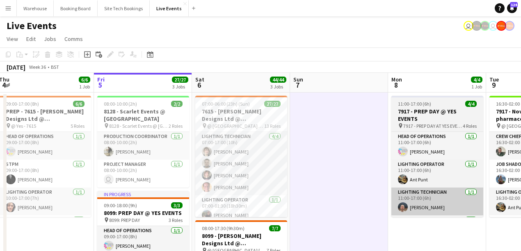
drag, startPoint x: 389, startPoint y: 234, endPoint x: 263, endPoint y: 192, distance: 132.3
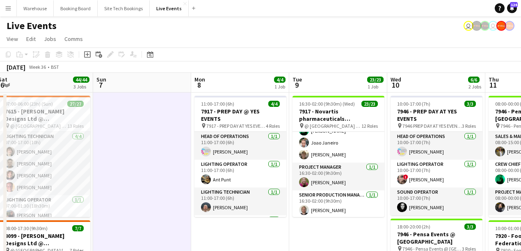
scroll to position [191, 0]
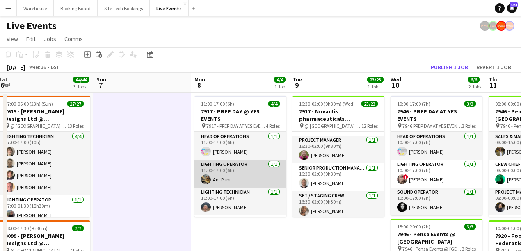
click at [205, 175] on app-user-avatar at bounding box center [206, 180] width 10 height 10
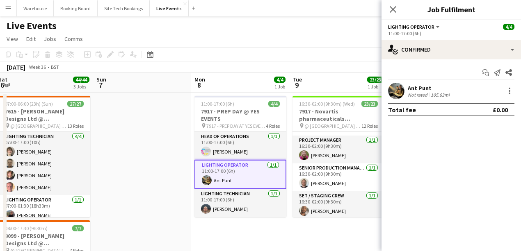
click at [395, 92] on app-user-avatar at bounding box center [396, 91] width 16 height 16
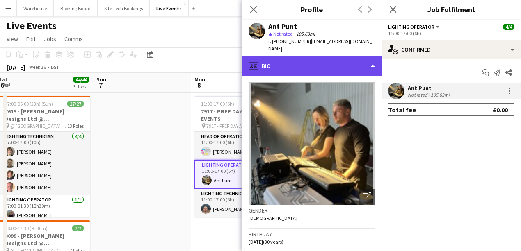
click at [300, 62] on div "profile Bio" at bounding box center [311, 66] width 139 height 20
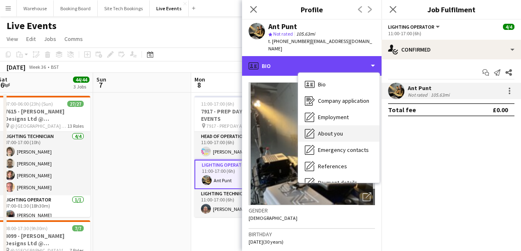
scroll to position [77, 0]
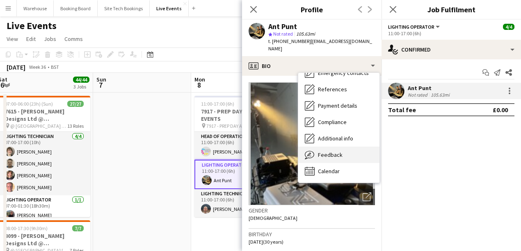
click at [337, 151] on span "Feedback" at bounding box center [330, 154] width 25 height 7
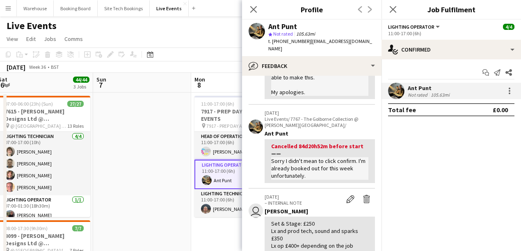
scroll to position [164, 0]
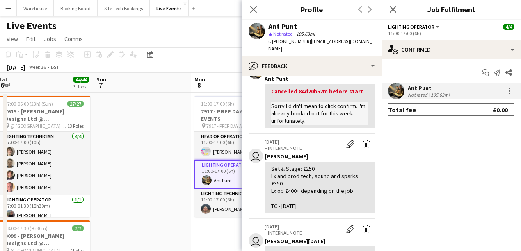
click at [289, 184] on div "Set & Stage: £250 Lx and prod tech, sound and sparks £350 Lx op £400+ depending…" at bounding box center [319, 187] width 97 height 45
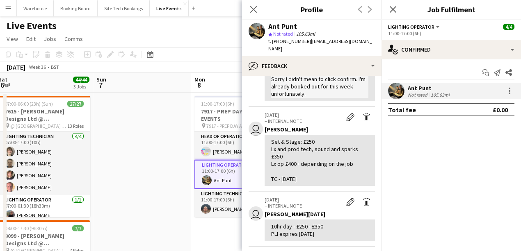
scroll to position [246, 0]
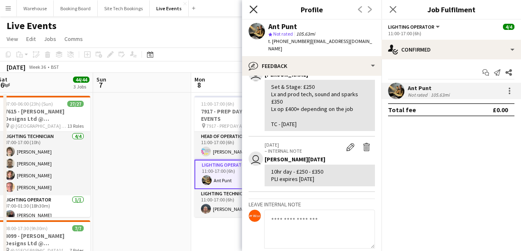
click at [255, 7] on icon "Close pop-in" at bounding box center [253, 9] width 8 height 8
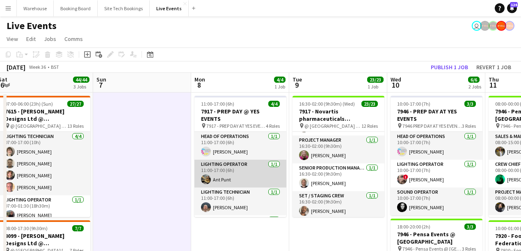
click at [205, 175] on app-user-avatar at bounding box center [206, 180] width 10 height 10
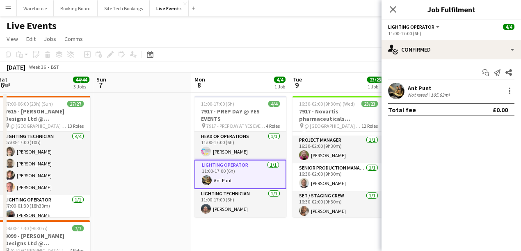
scroll to position [0, 201]
click at [396, 89] on app-user-avatar at bounding box center [396, 91] width 16 height 16
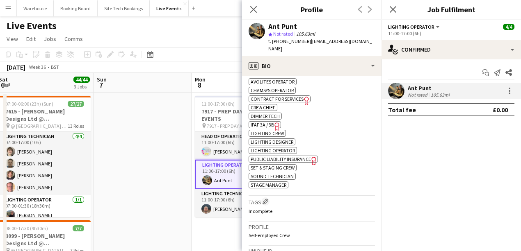
scroll to position [486, 0]
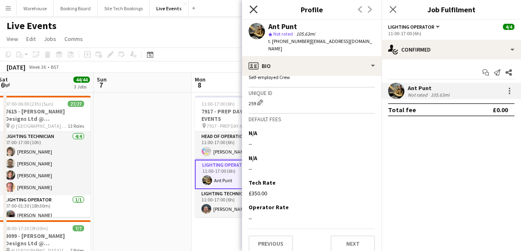
click at [254, 9] on icon at bounding box center [253, 9] width 8 height 8
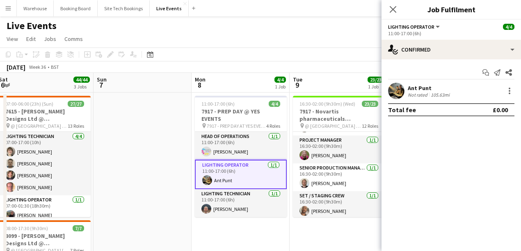
click at [396, 11] on icon "Close pop-in" at bounding box center [393, 9] width 7 height 7
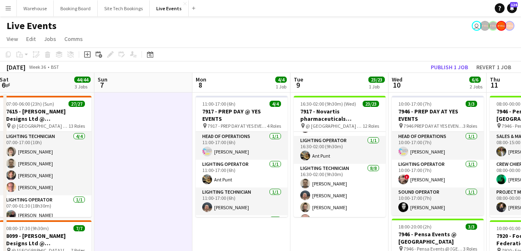
scroll to position [25, 0]
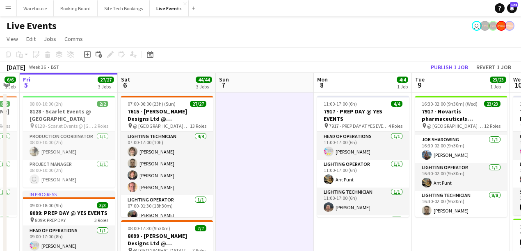
drag, startPoint x: 144, startPoint y: 184, endPoint x: 263, endPoint y: 171, distance: 119.5
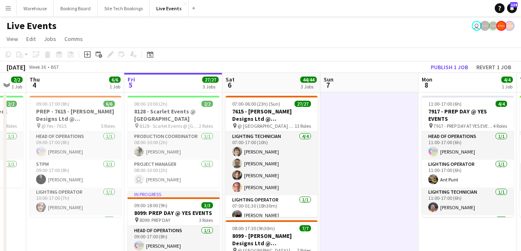
drag, startPoint x: 358, startPoint y: 183, endPoint x: 426, endPoint y: 185, distance: 67.7
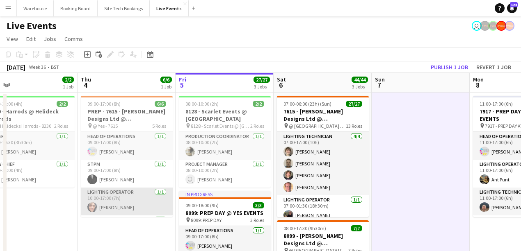
scroll to position [27, 0]
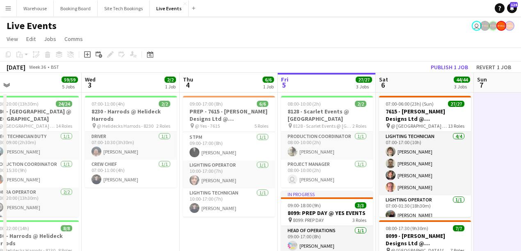
drag, startPoint x: 126, startPoint y: 228, endPoint x: 237, endPoint y: 221, distance: 111.3
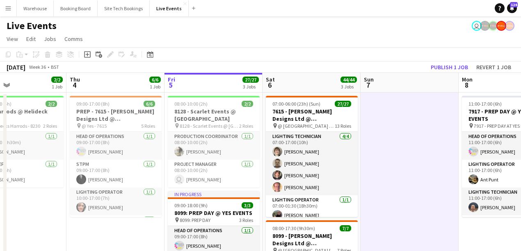
scroll to position [0, 270]
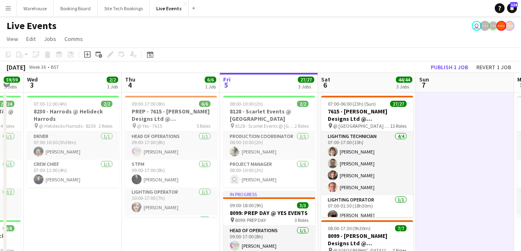
drag, startPoint x: 465, startPoint y: 164, endPoint x: 235, endPoint y: 182, distance: 231.6
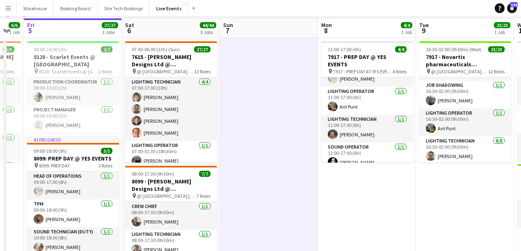
scroll to position [82, 0]
